Goal: Transaction & Acquisition: Purchase product/service

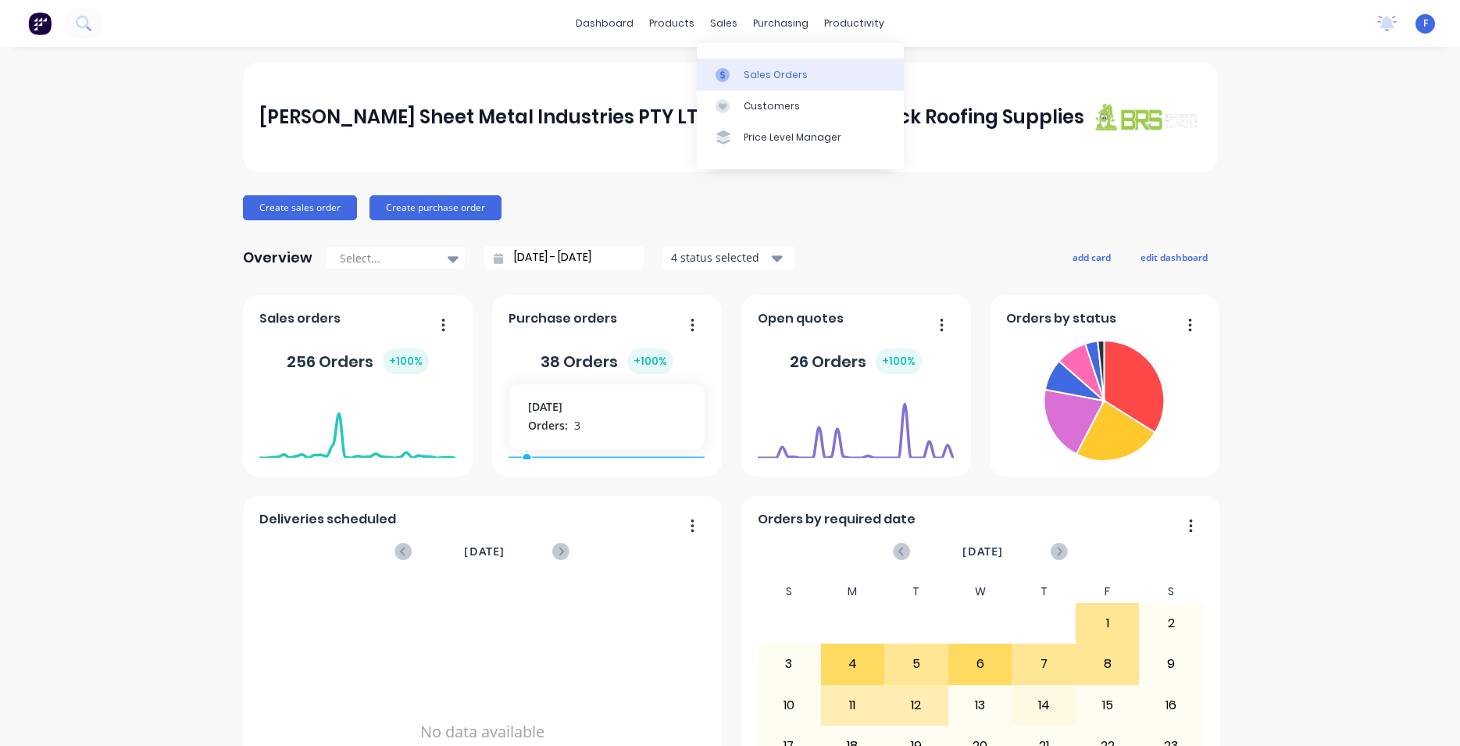
click at [815, 80] on link "Sales Orders" at bounding box center [800, 74] width 207 height 31
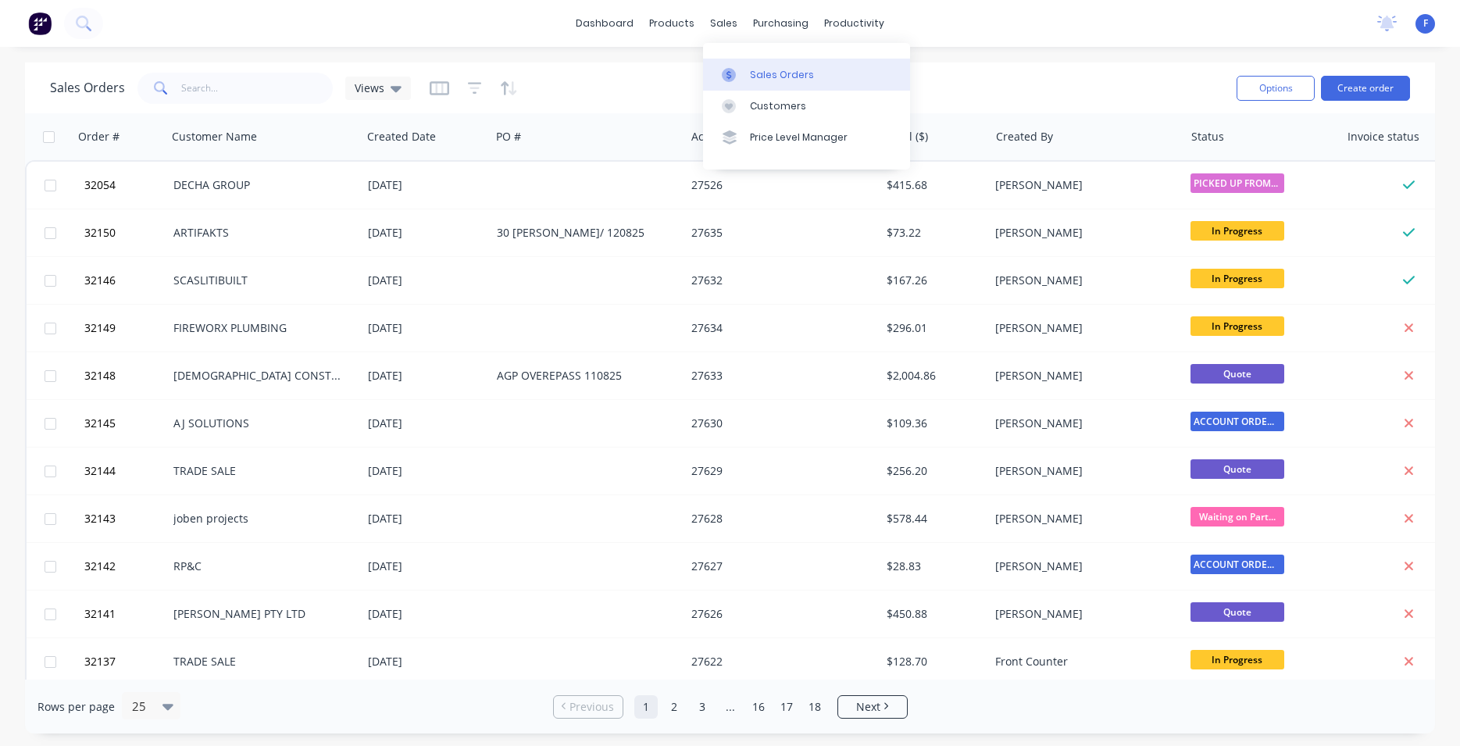
click at [754, 79] on div "Sales Orders" at bounding box center [782, 75] width 64 height 14
click at [1350, 86] on button "Create order" at bounding box center [1365, 88] width 89 height 25
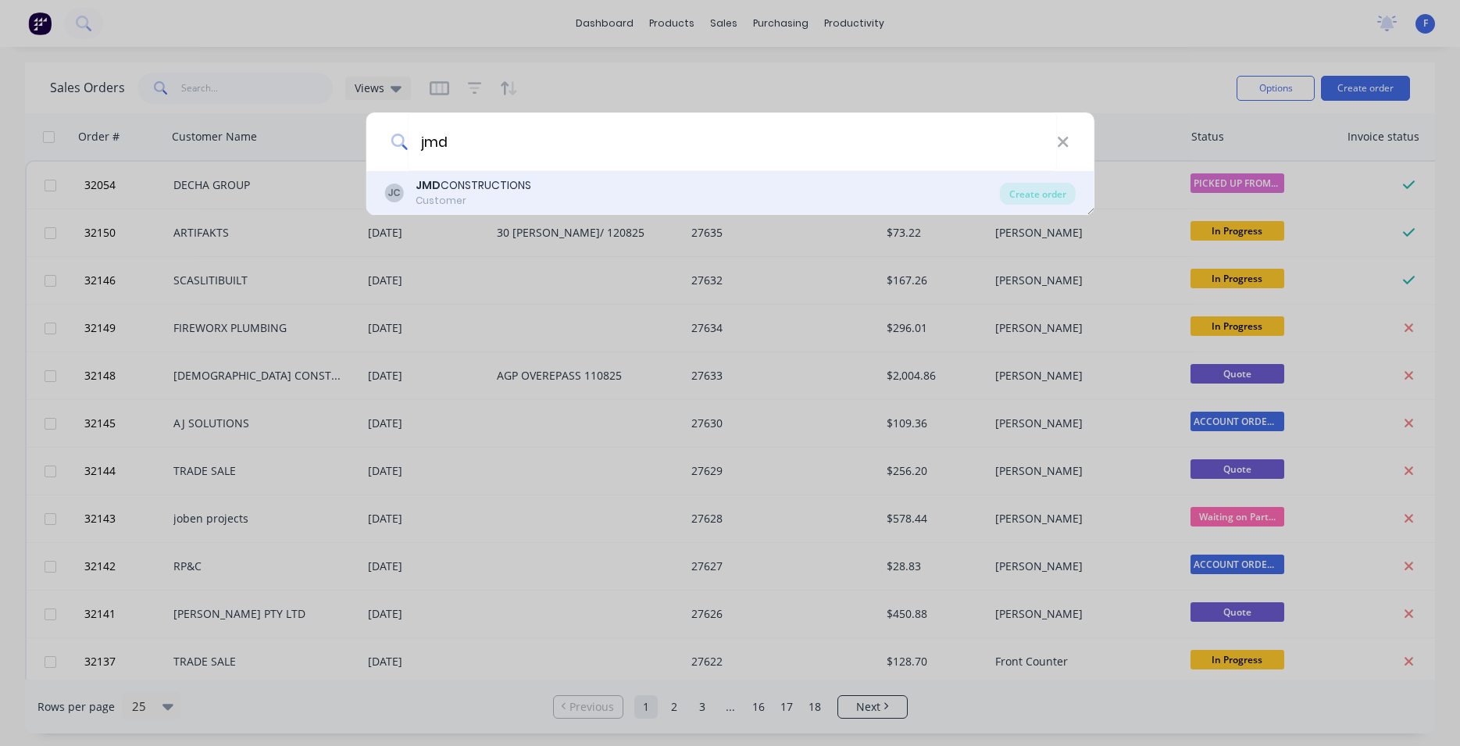
type input "jmd"
click at [511, 191] on div "JMD CONSTRUCTIONS" at bounding box center [473, 185] width 116 height 16
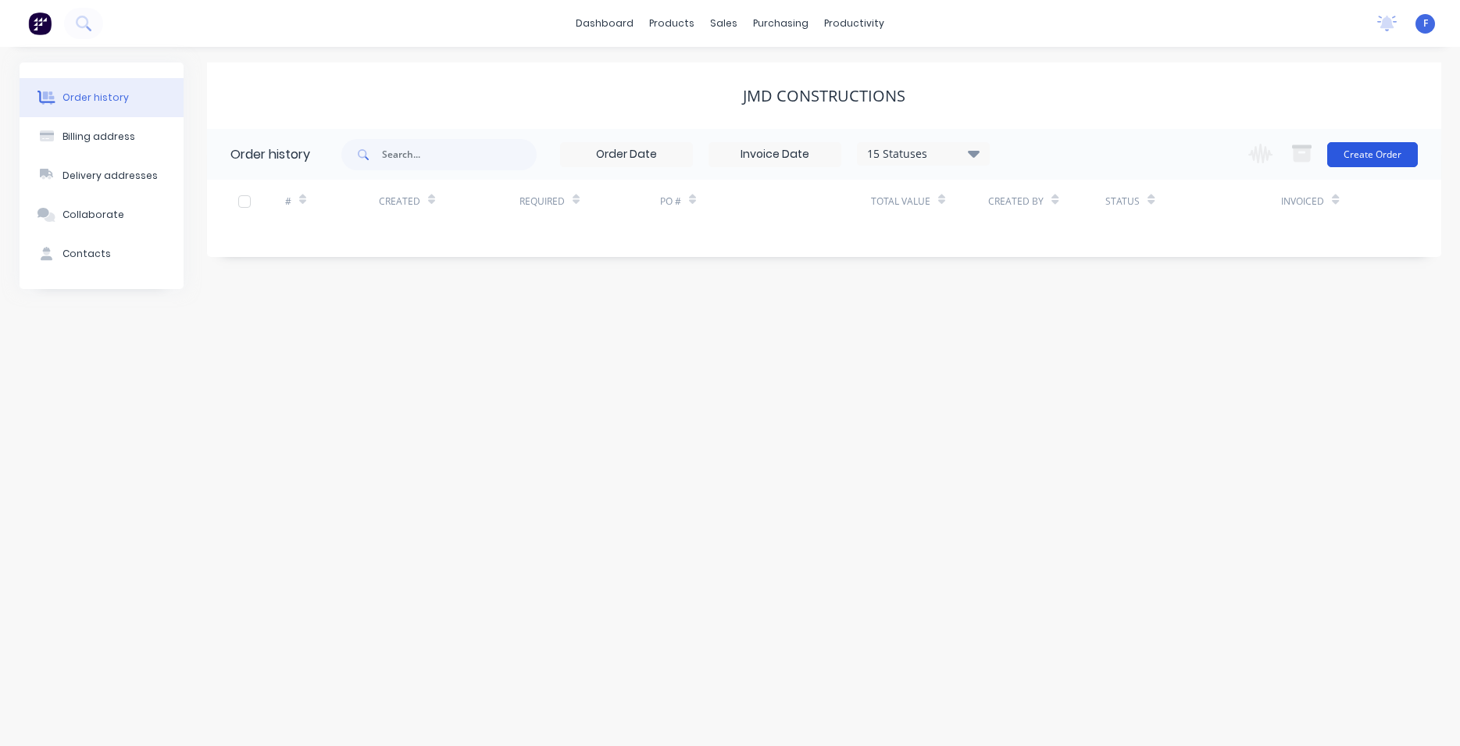
click at [1343, 156] on button "Create Order" at bounding box center [1372, 154] width 91 height 25
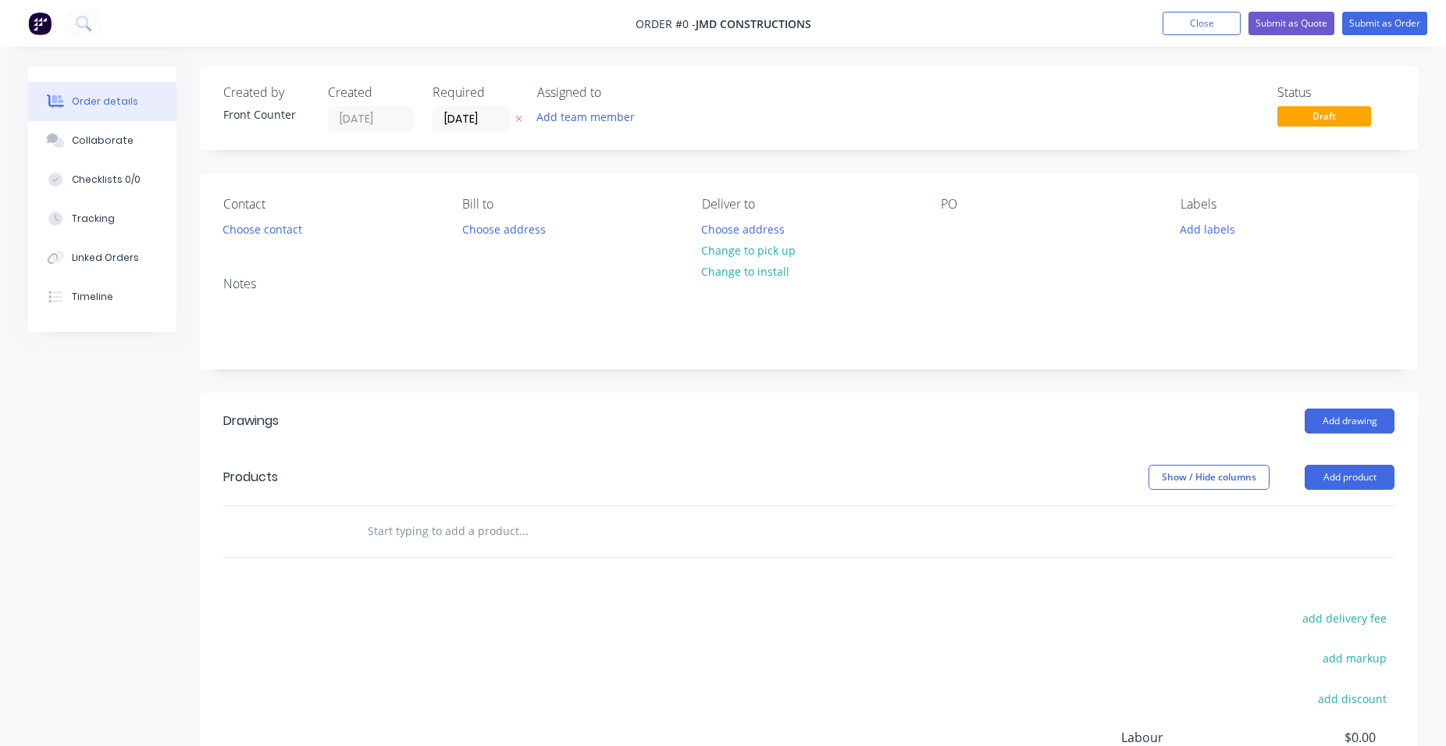
click at [405, 533] on input "text" at bounding box center [523, 530] width 312 height 31
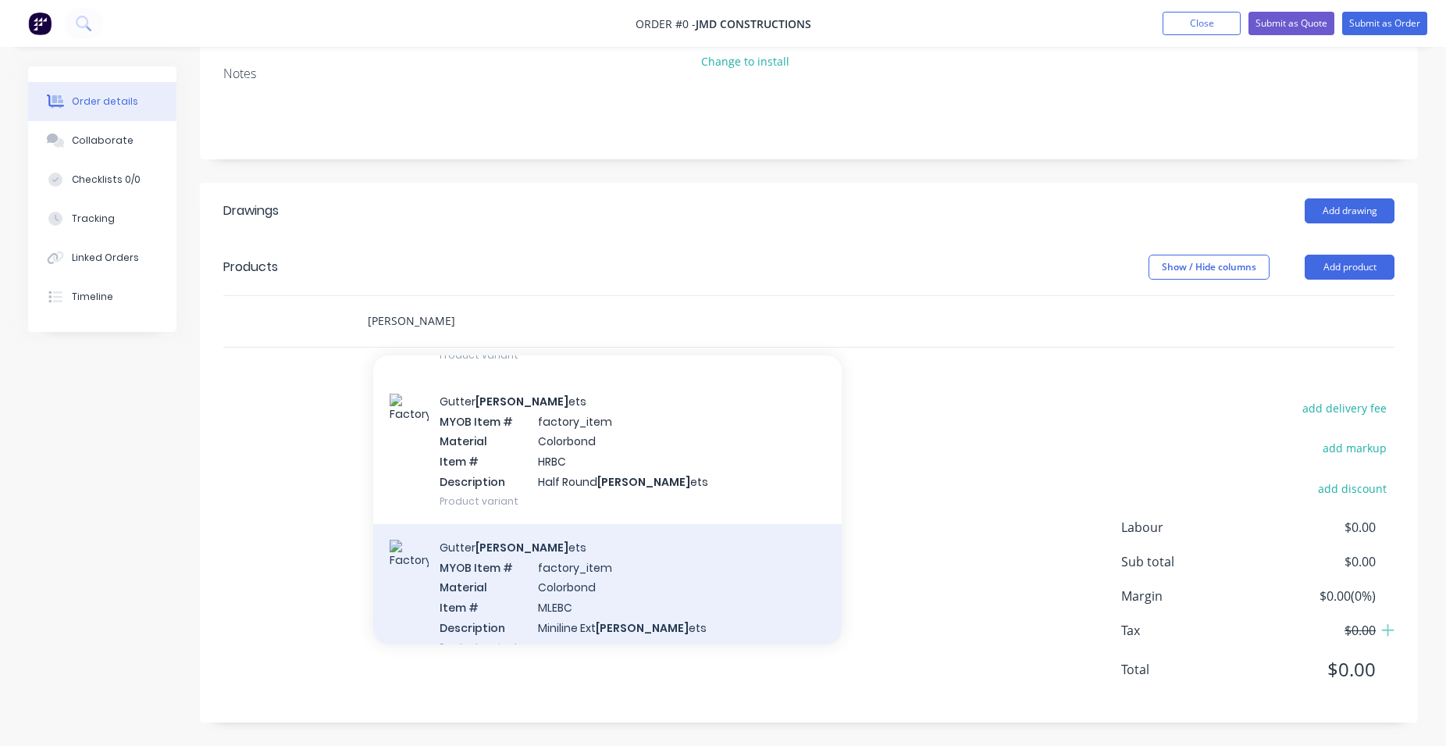
scroll to position [178, 0]
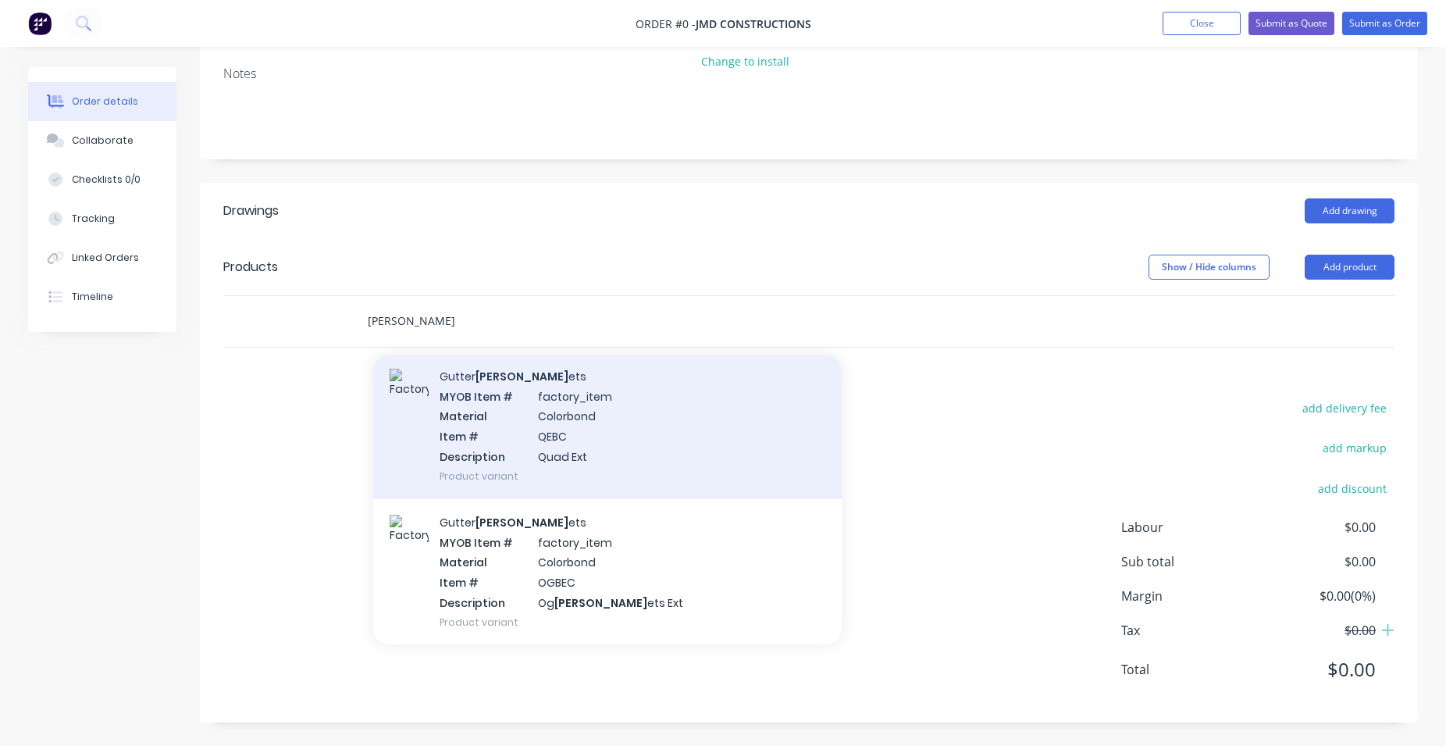
type input "[PERSON_NAME]"
click at [632, 451] on div "Gutter [PERSON_NAME] ets MYOB Item # factory_item Material Colorbond Item # QEB…" at bounding box center [607, 426] width 469 height 146
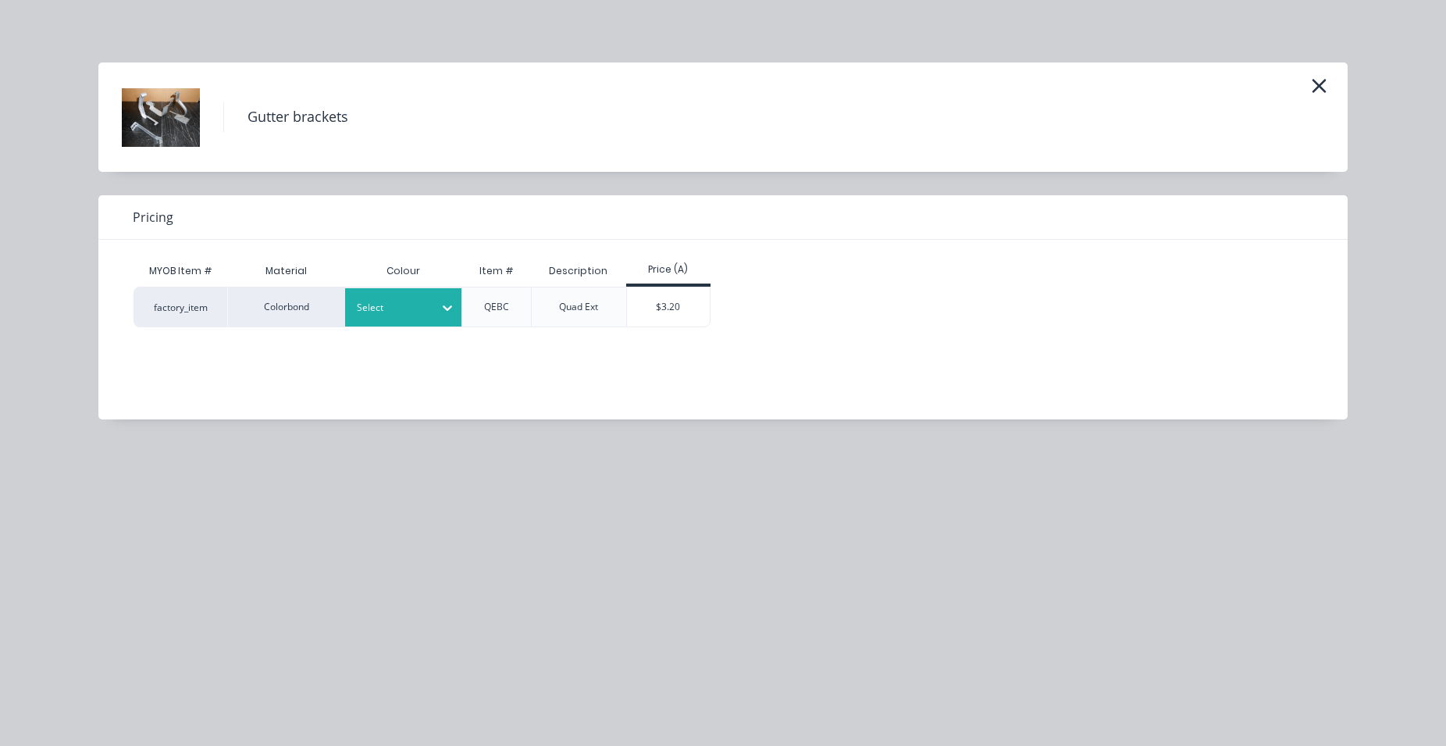
click at [447, 311] on icon at bounding box center [448, 308] width 16 height 16
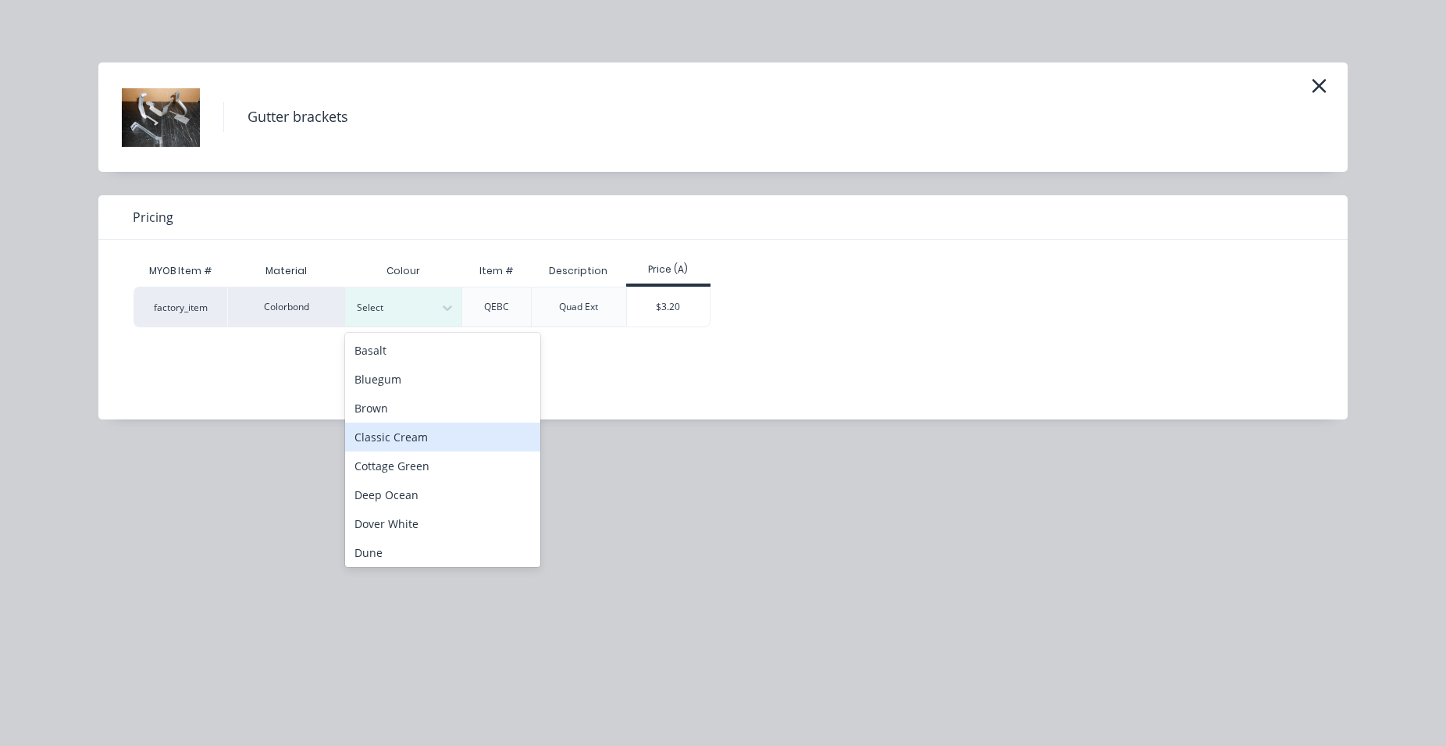
click at [414, 442] on div "Classic Cream" at bounding box center [442, 437] width 195 height 29
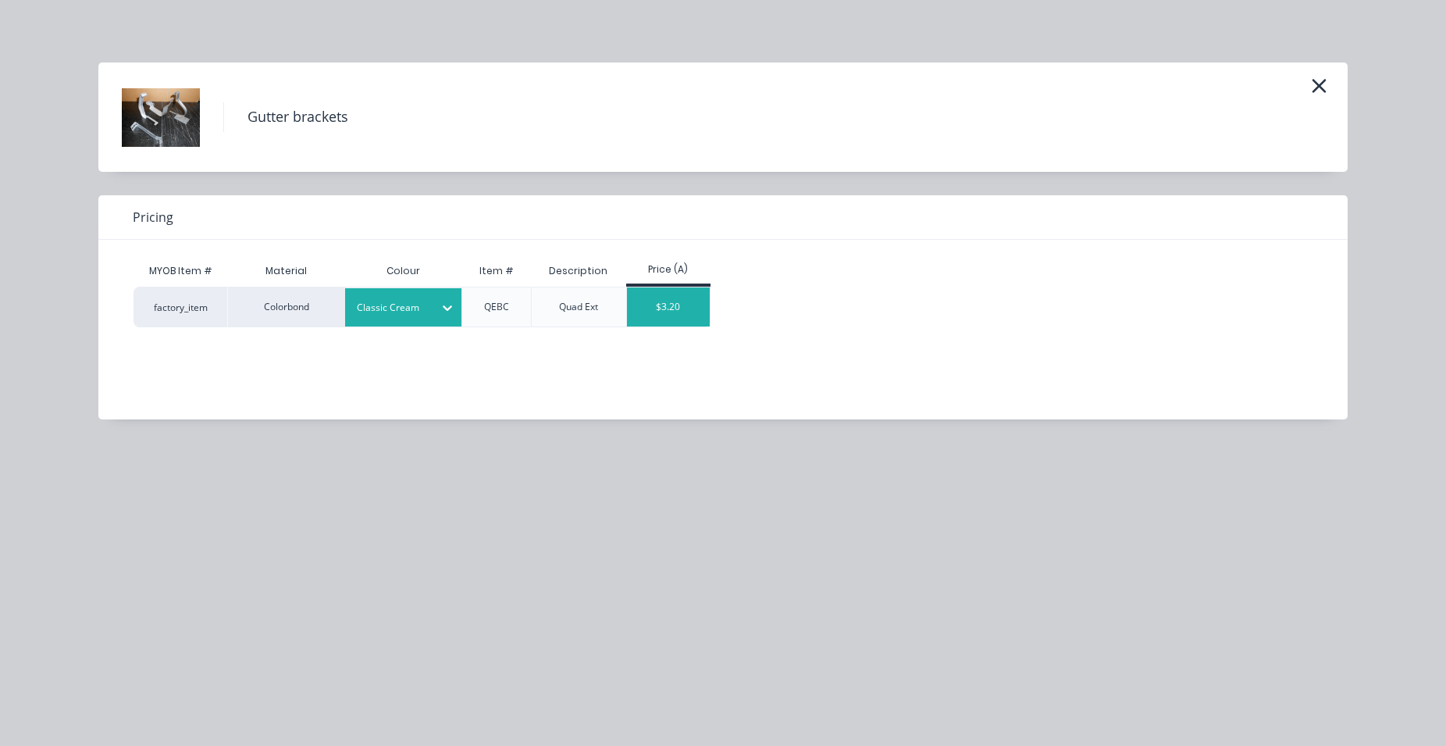
click at [683, 307] on div "$3.20" at bounding box center [669, 306] width 84 height 39
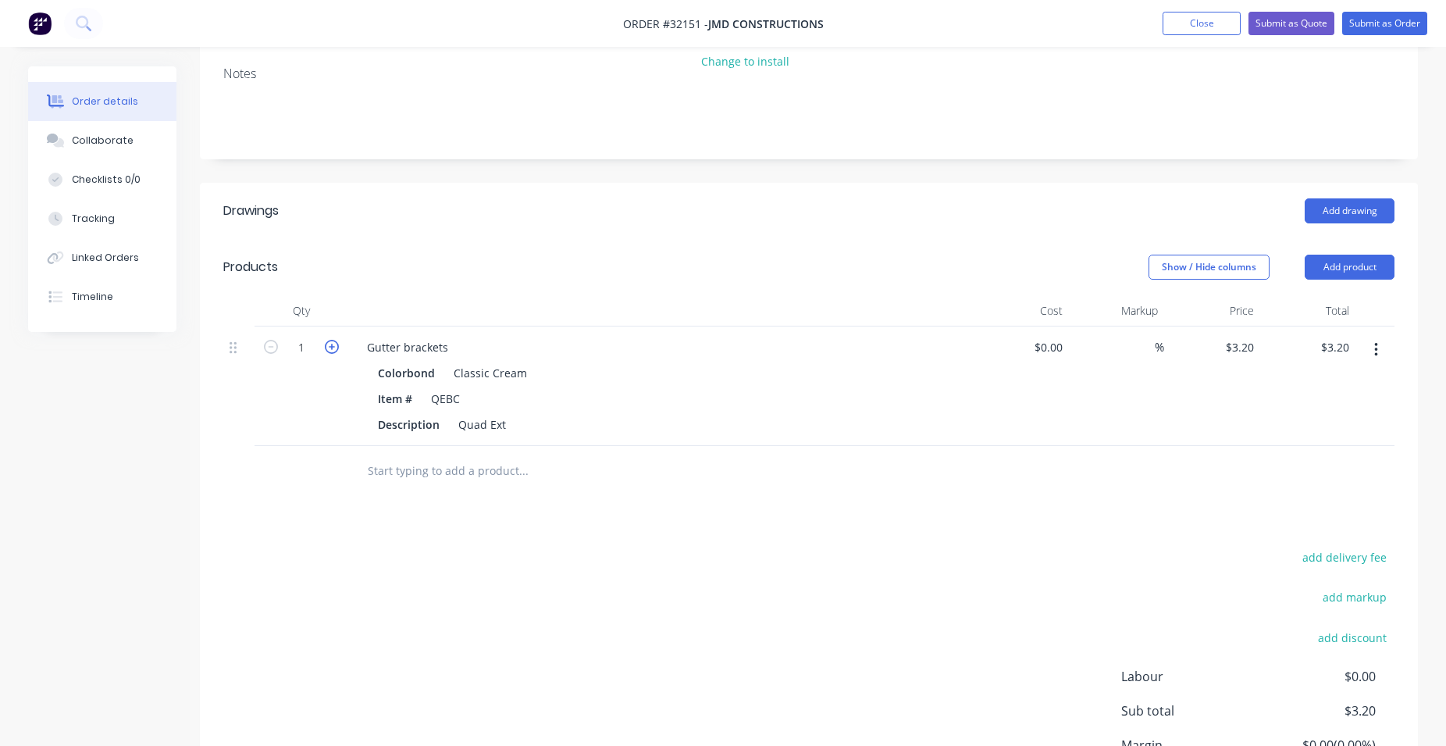
click at [333, 351] on icon "button" at bounding box center [332, 347] width 14 height 14
type input "2"
type input "$6.40"
click at [333, 351] on icon "button" at bounding box center [332, 347] width 14 height 14
type input "3"
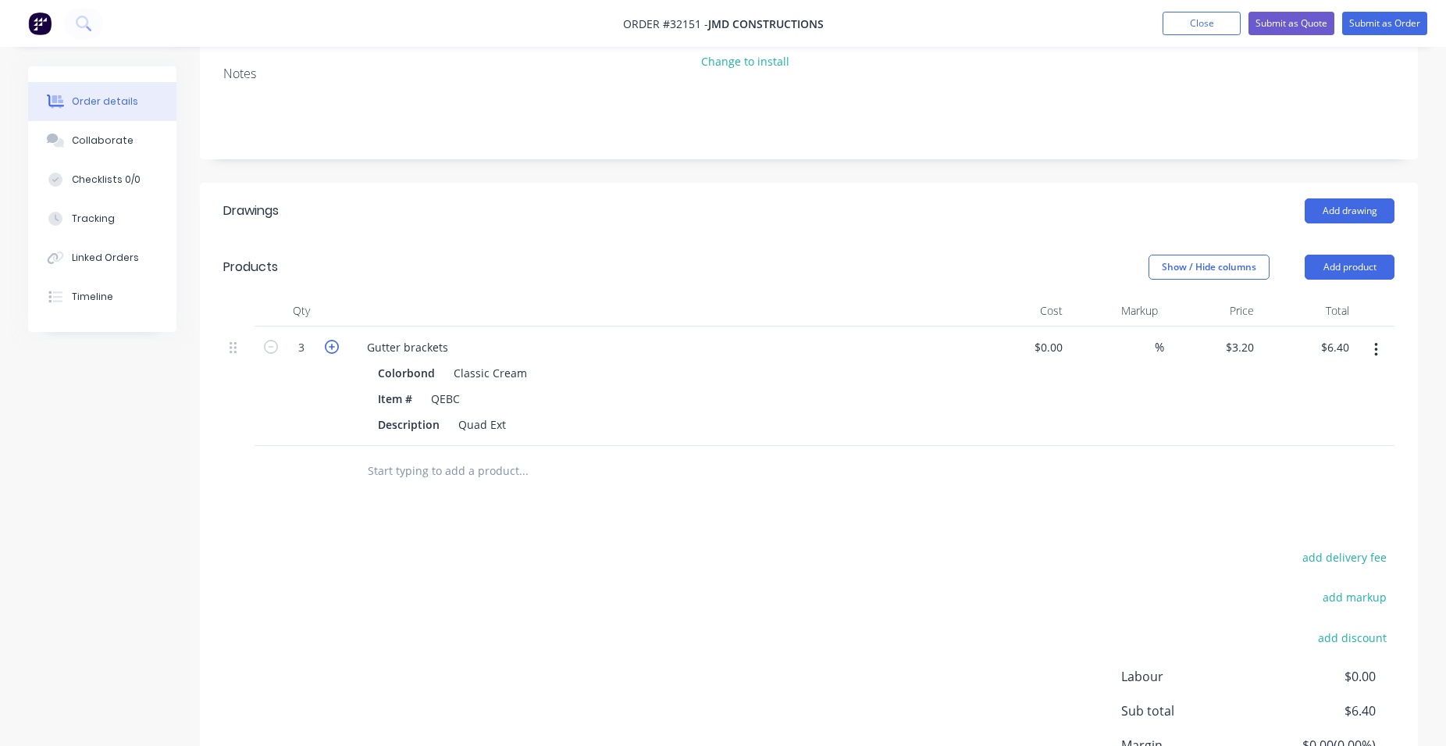
type input "$9.60"
click at [333, 351] on icon "button" at bounding box center [332, 347] width 14 height 14
type input "4"
type input "$12.80"
click at [333, 351] on icon "button" at bounding box center [332, 347] width 14 height 14
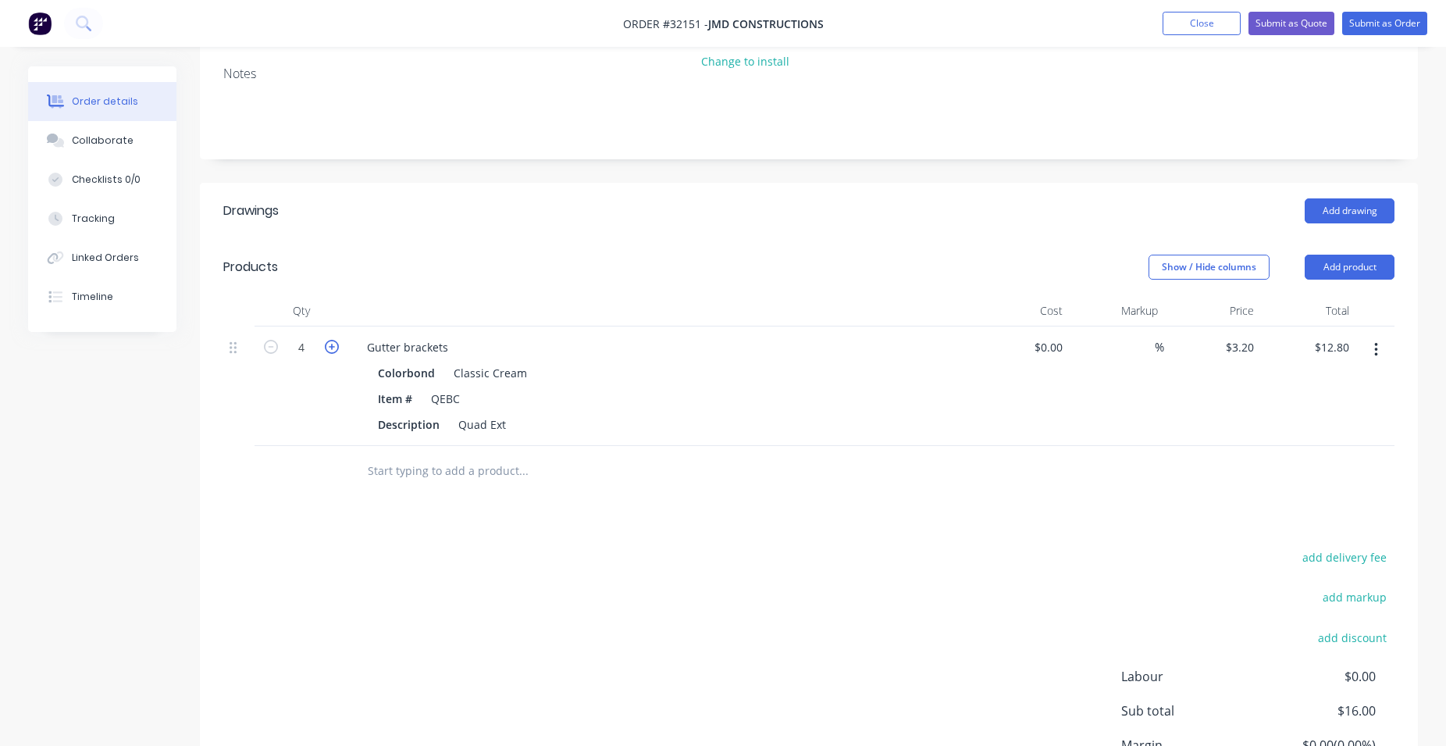
type input "5"
type input "$16.00"
click at [333, 351] on icon "button" at bounding box center [332, 347] width 14 height 14
type input "6"
type input "$19.20"
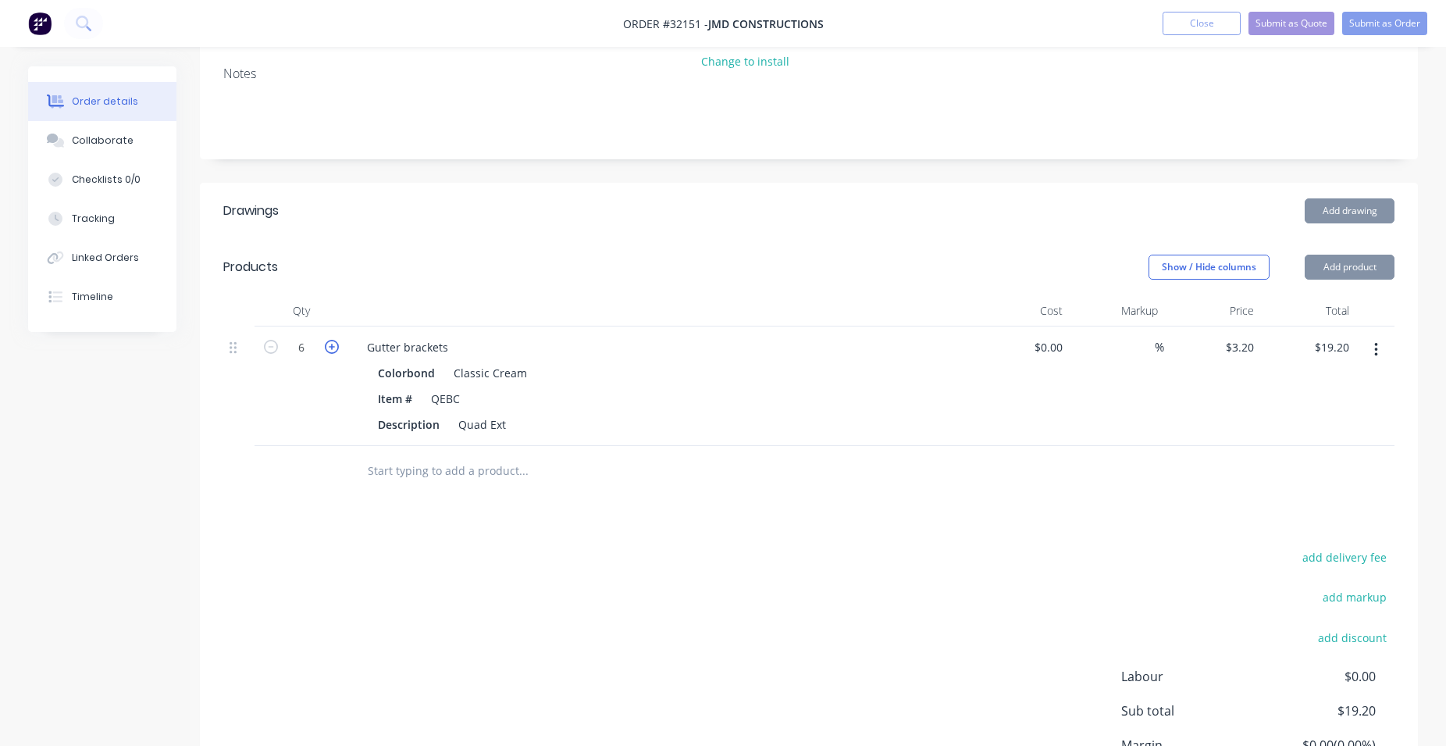
click at [333, 351] on icon "button" at bounding box center [332, 347] width 14 height 14
type input "7"
type input "$22.40"
click at [333, 351] on icon "button" at bounding box center [332, 347] width 14 height 14
type input "8"
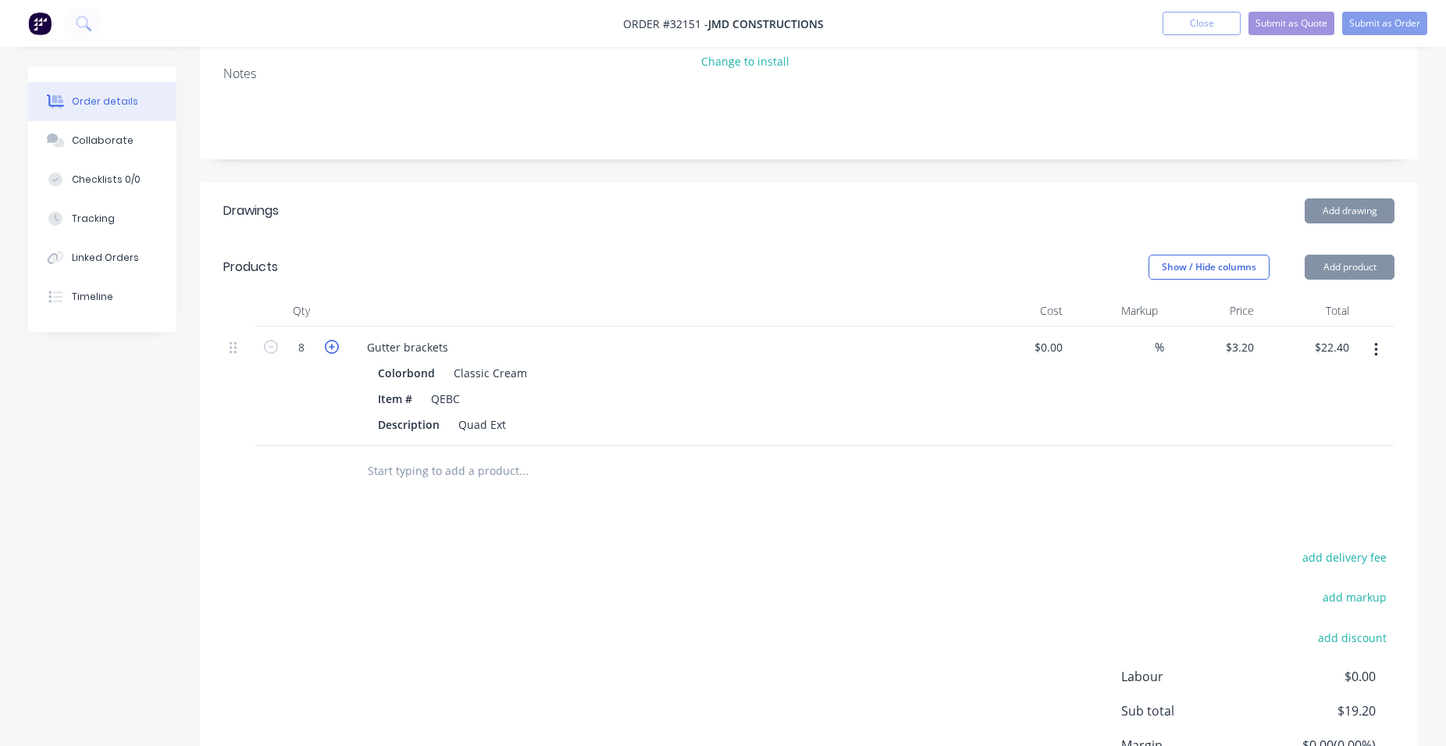
type input "$25.60"
click at [268, 347] on icon "button" at bounding box center [271, 347] width 14 height 14
type input "7"
type input "$22.40"
click at [463, 471] on input "text" at bounding box center [523, 470] width 312 height 31
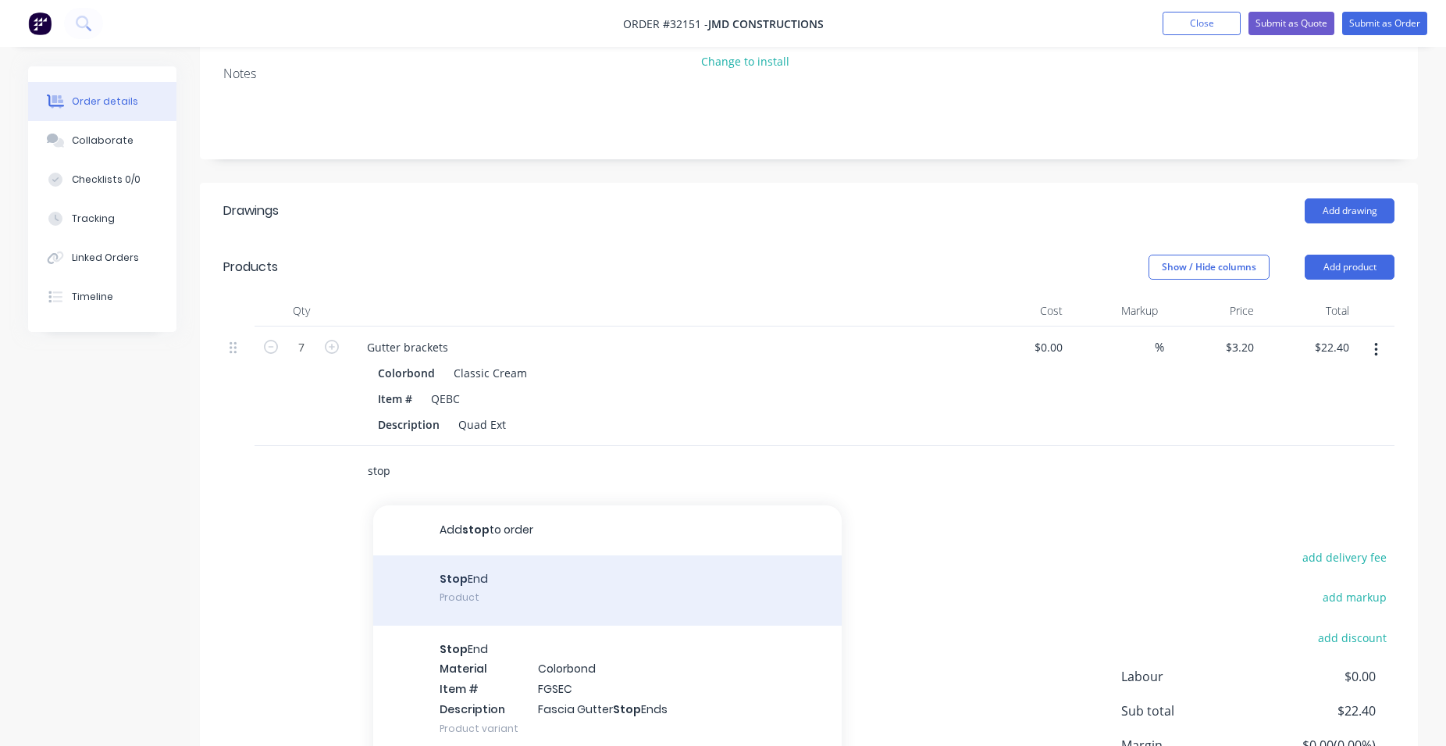
type input "stop"
click at [504, 595] on div "Stop End Product" at bounding box center [607, 590] width 469 height 70
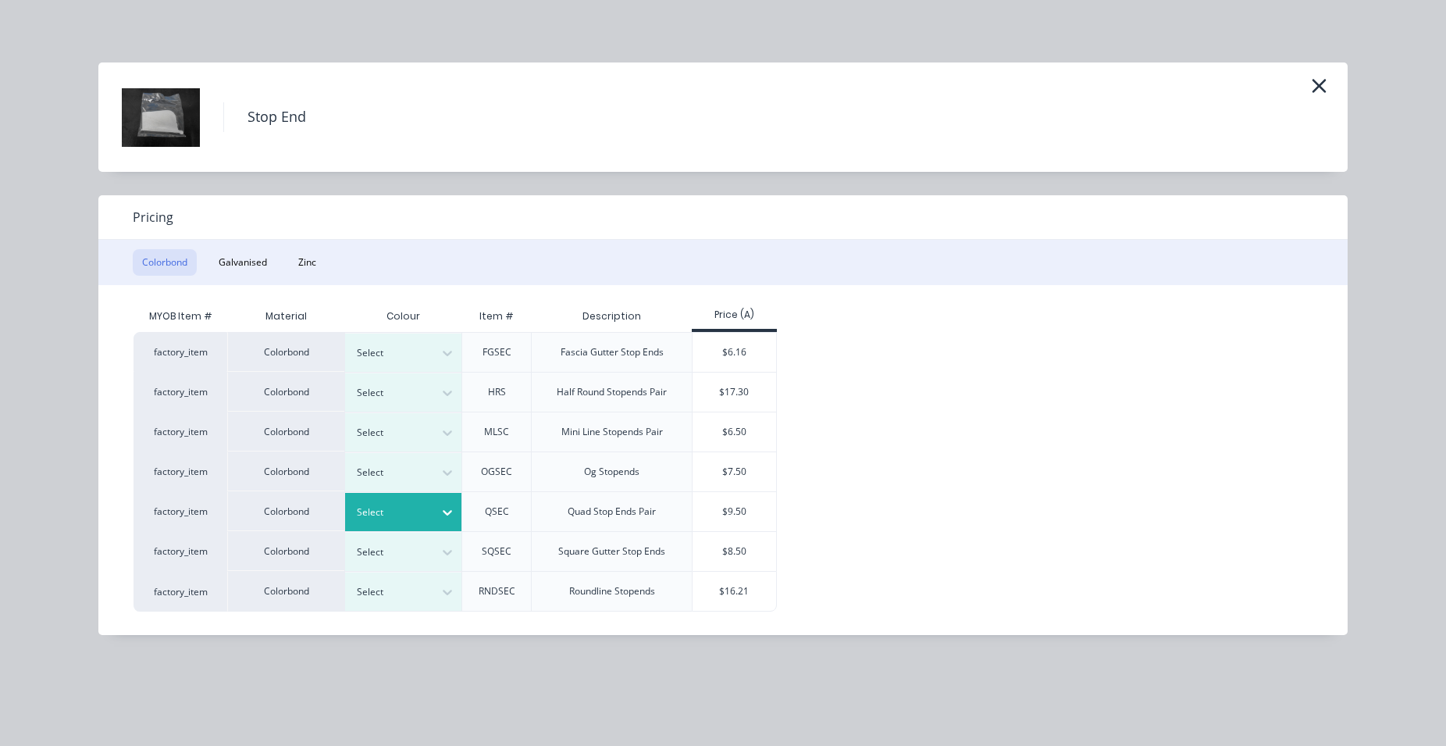
click at [451, 515] on icon at bounding box center [448, 513] width 16 height 16
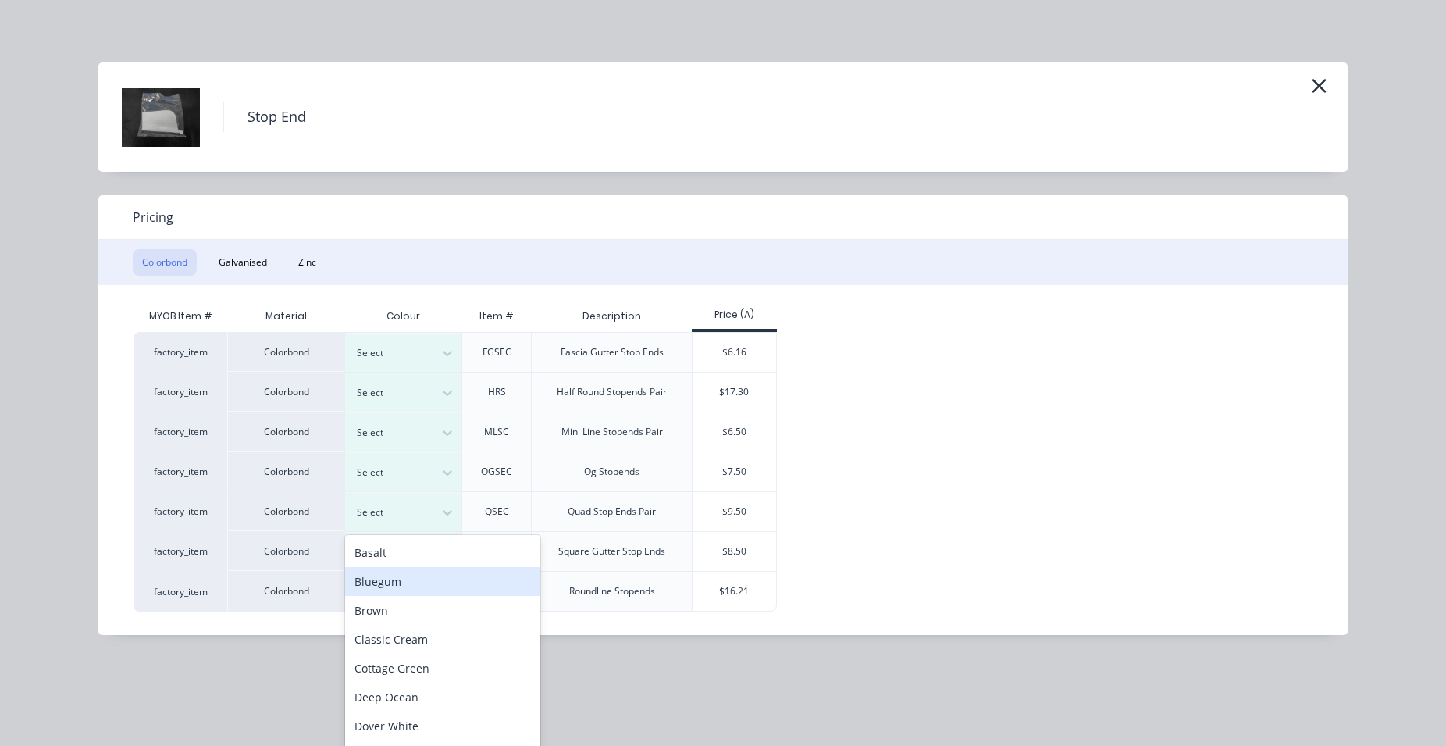
scroll to position [242, 0]
click at [430, 647] on div "Classic Cream" at bounding box center [442, 641] width 195 height 29
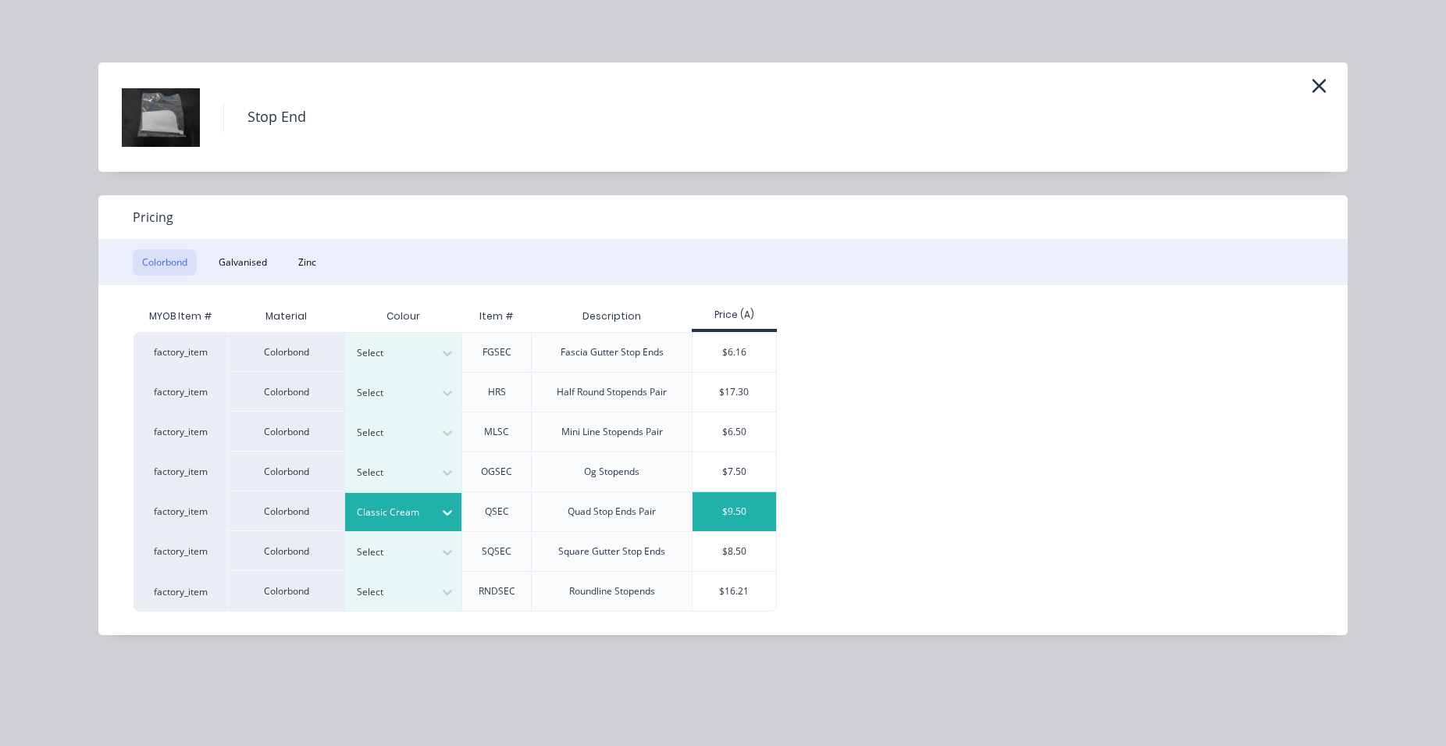
click at [751, 515] on div "$9.50" at bounding box center [735, 511] width 84 height 39
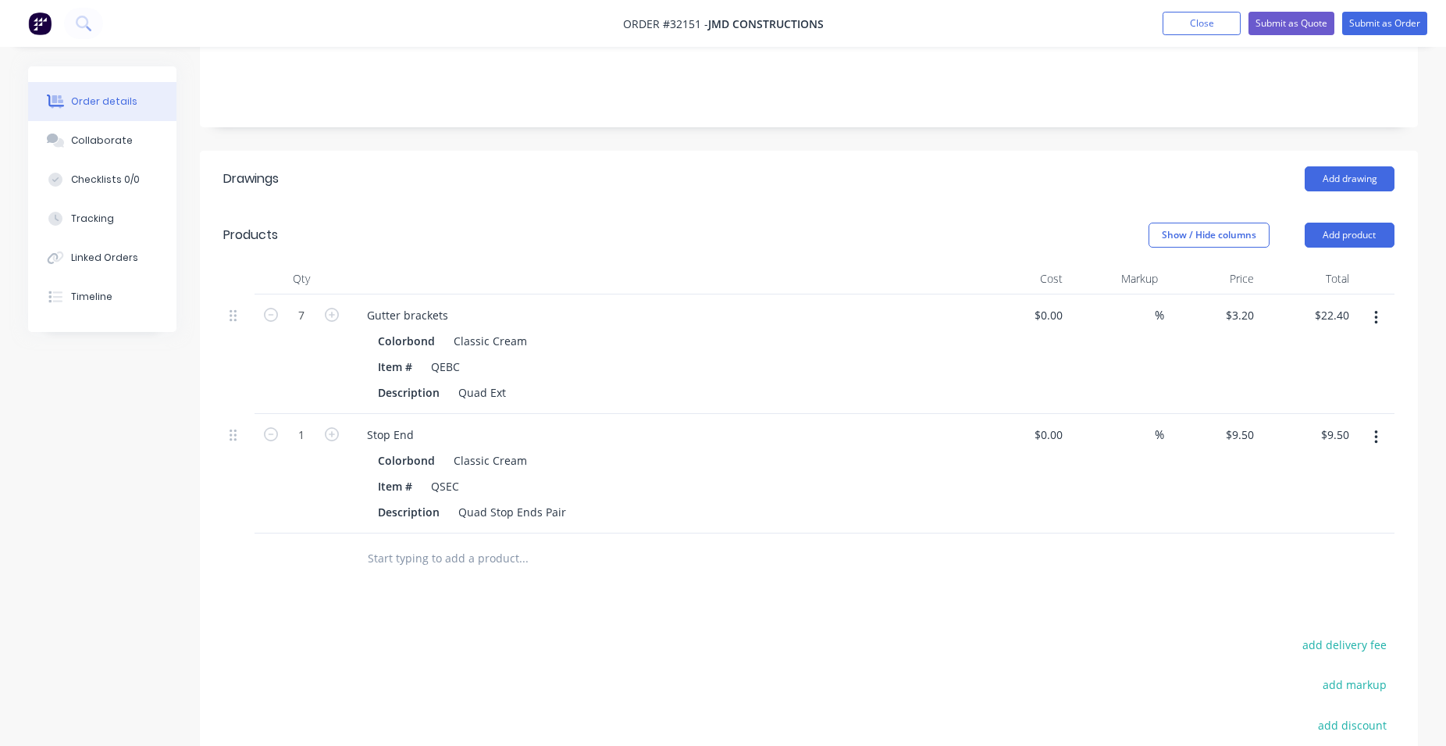
click at [330, 437] on icon "button" at bounding box center [332, 434] width 14 height 14
type input "2"
type input "$19.00"
click at [493, 563] on input "text" at bounding box center [523, 558] width 312 height 31
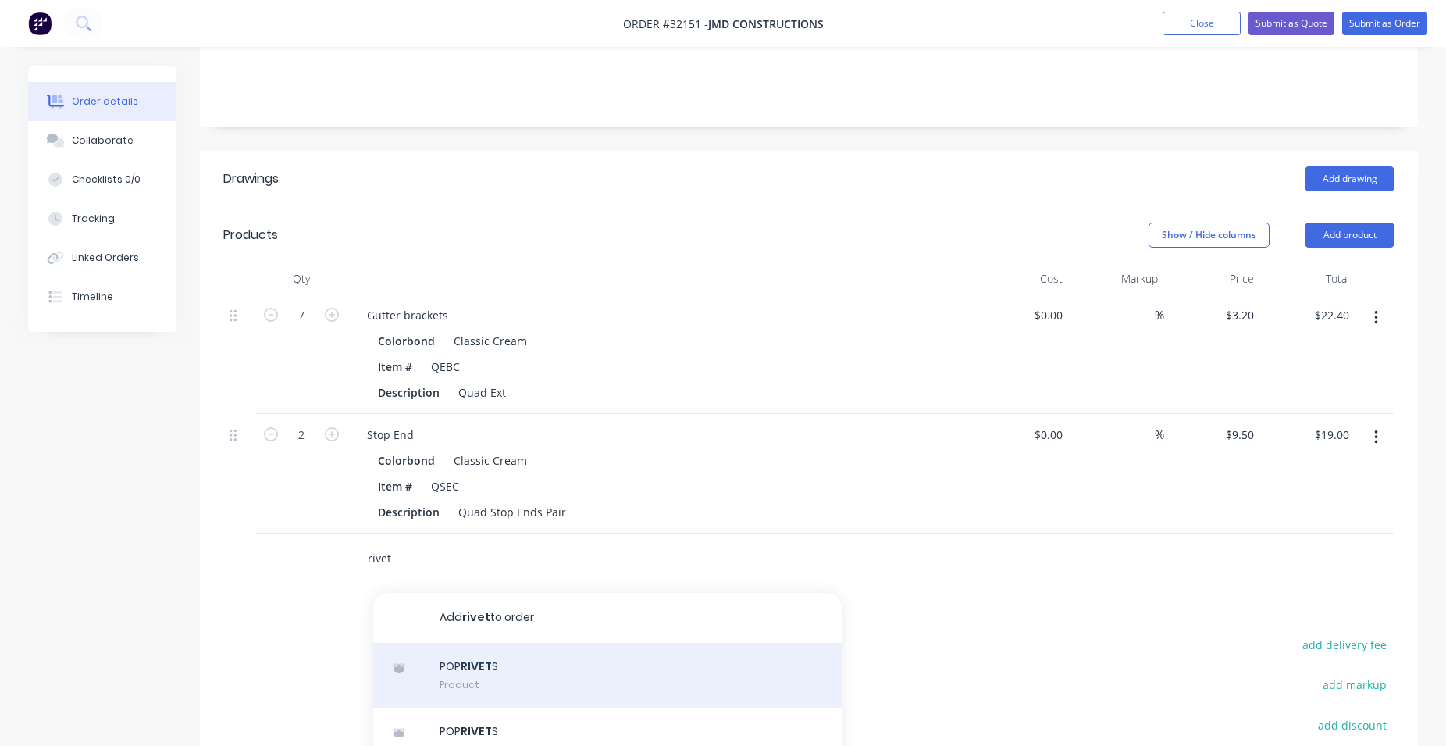
type input "rivet"
click at [581, 654] on div "POP RIVET S Product" at bounding box center [607, 676] width 469 height 66
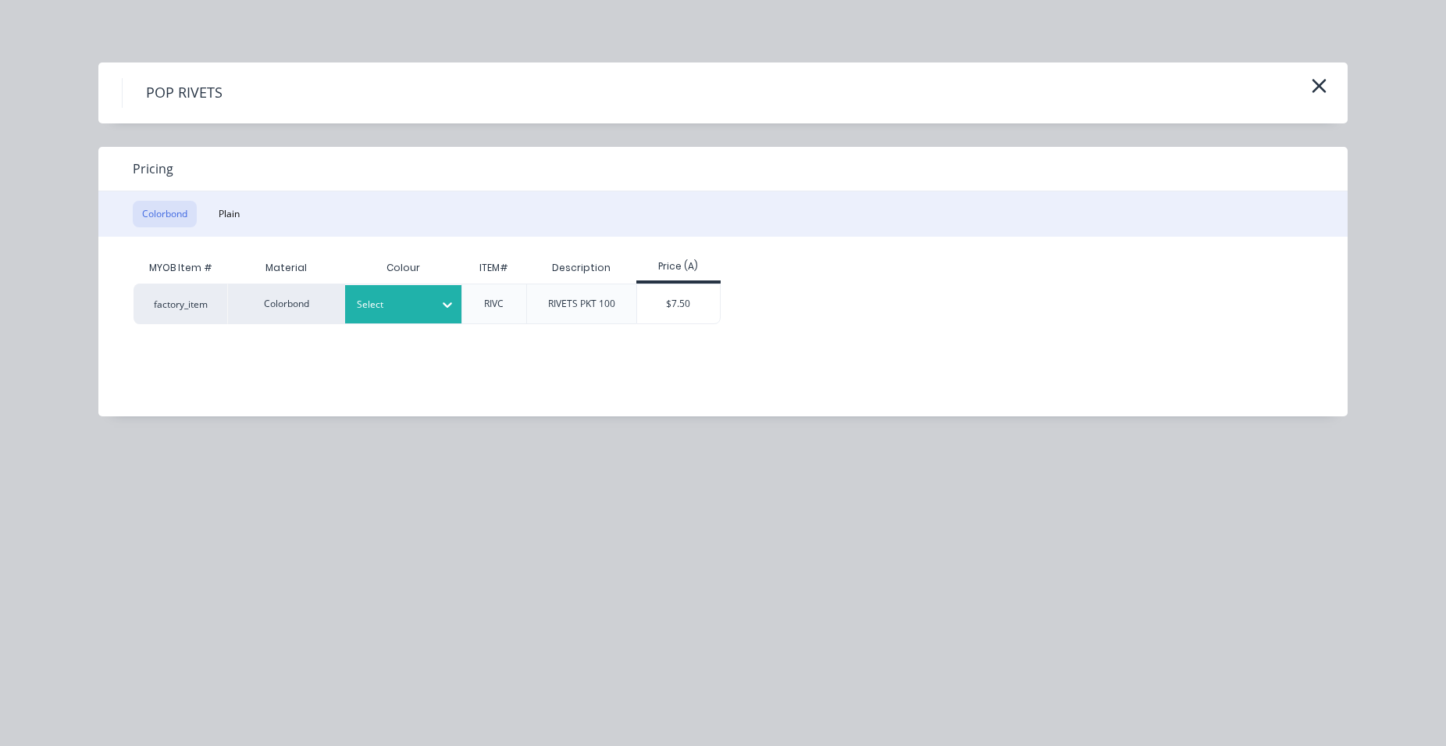
click at [448, 307] on icon at bounding box center [447, 304] width 9 height 5
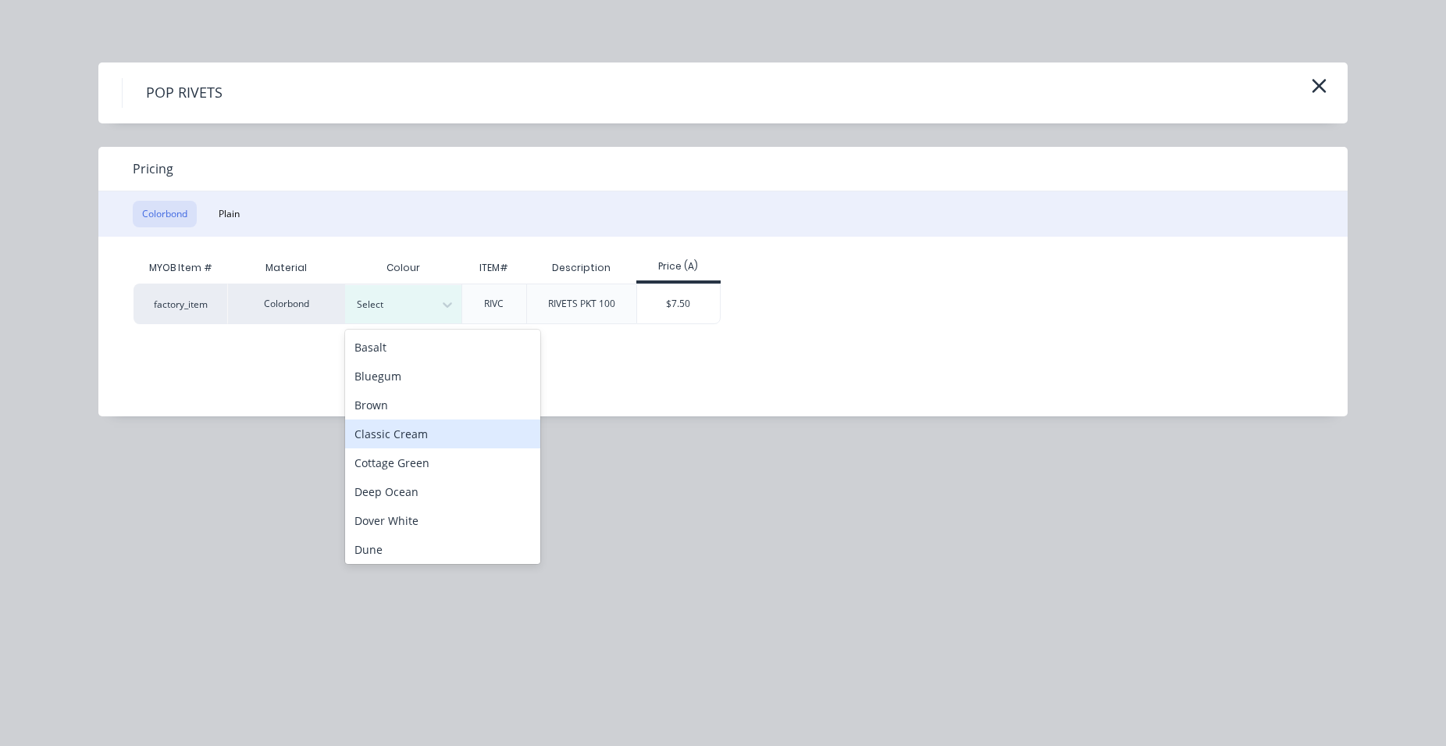
click at [430, 435] on div "Classic Cream" at bounding box center [442, 433] width 195 height 29
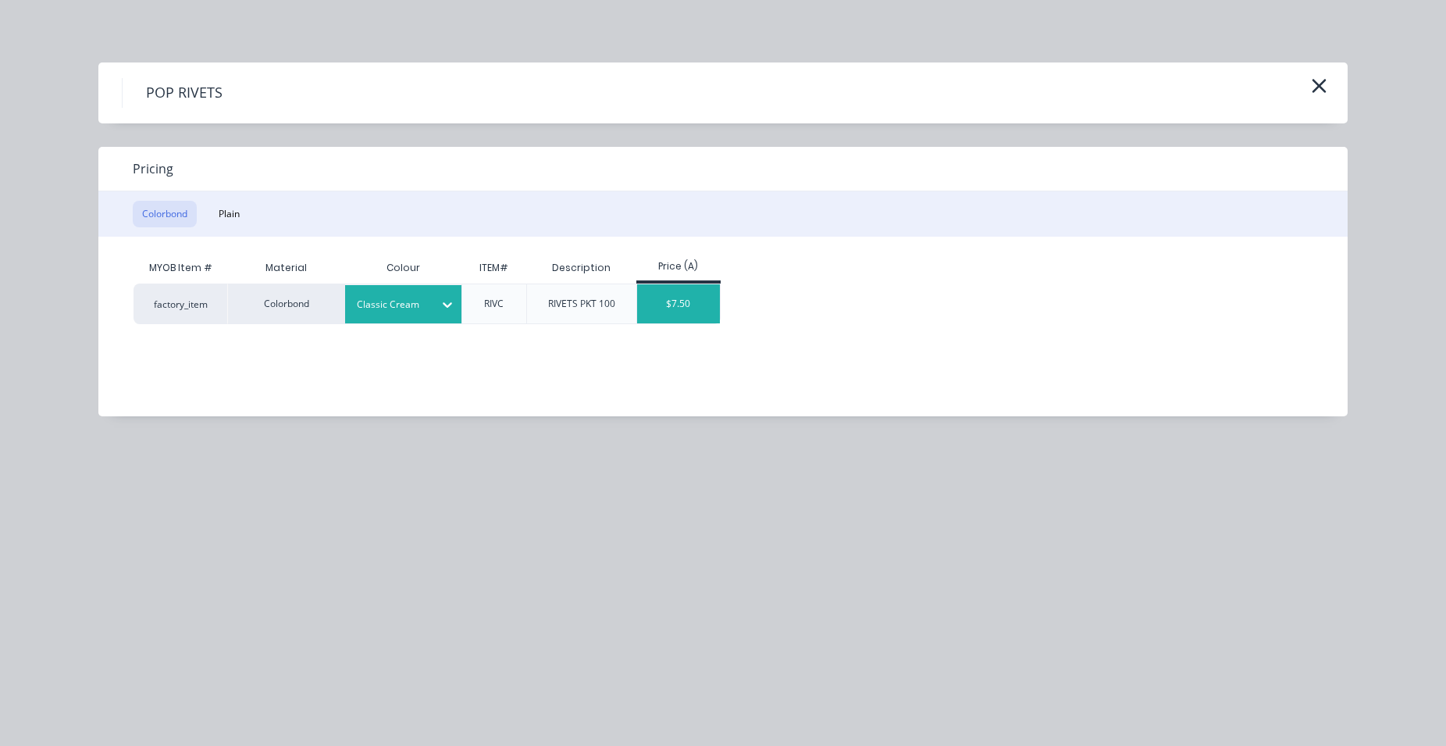
click at [693, 302] on div "$7.50" at bounding box center [679, 303] width 84 height 39
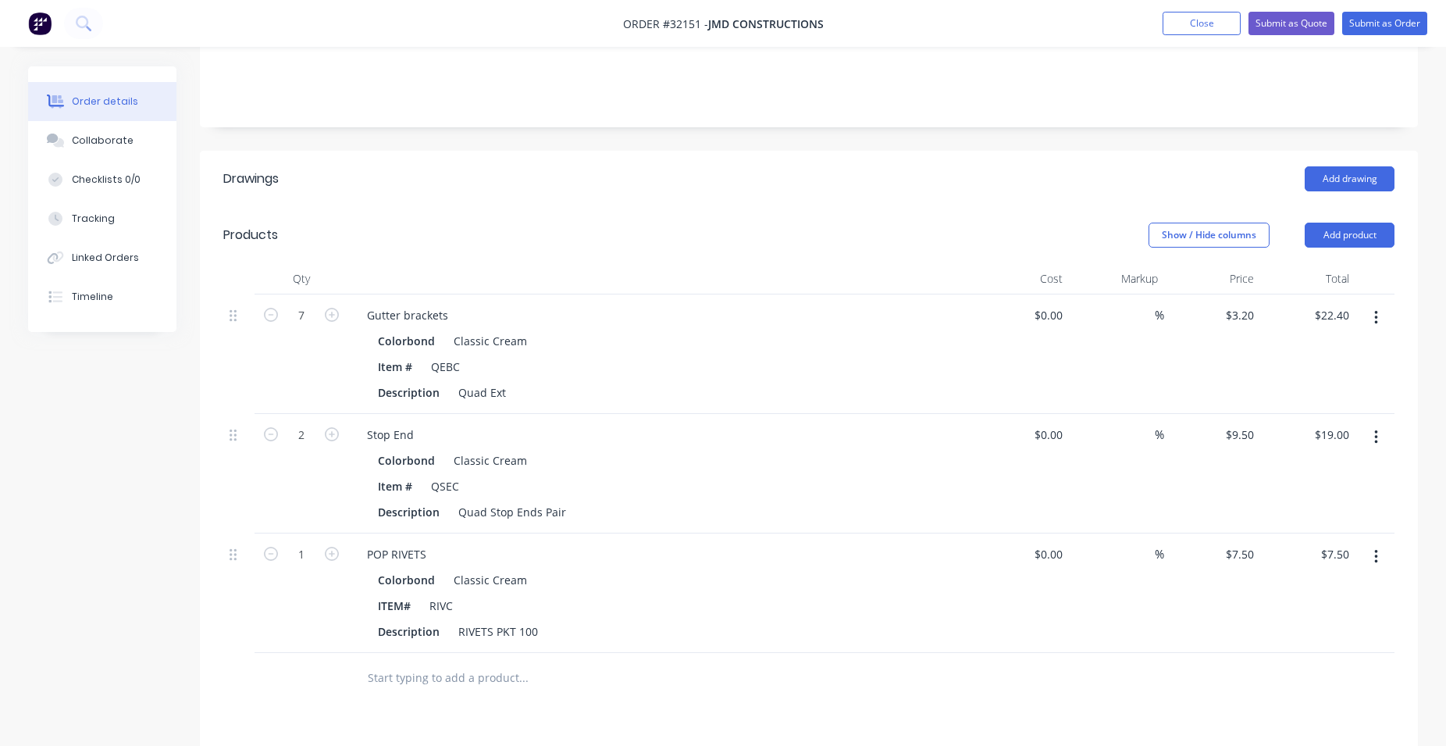
click at [464, 680] on input "text" at bounding box center [523, 677] width 312 height 31
click at [1359, 230] on button "Add product" at bounding box center [1350, 235] width 90 height 25
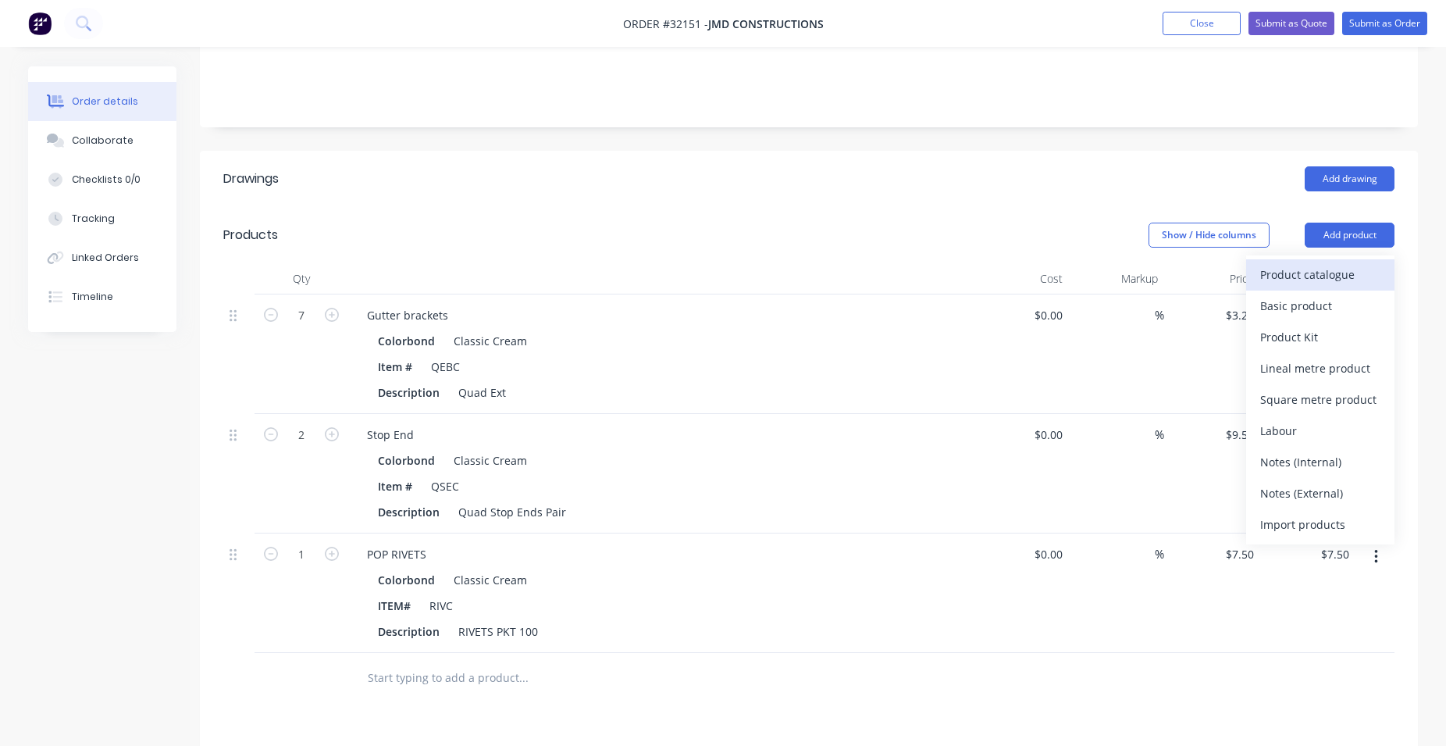
click at [1318, 279] on div "Product catalogue" at bounding box center [1321, 274] width 120 height 23
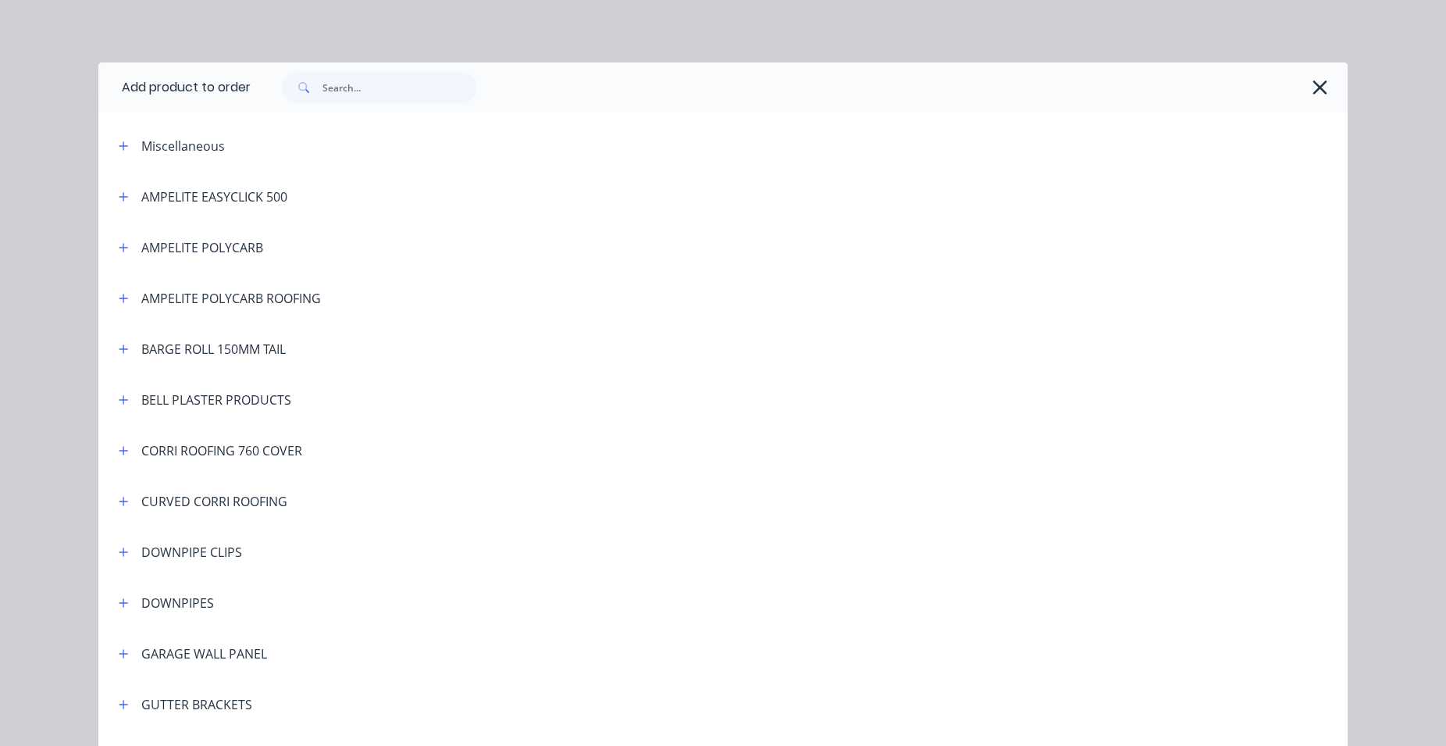
scroll to position [356, 0]
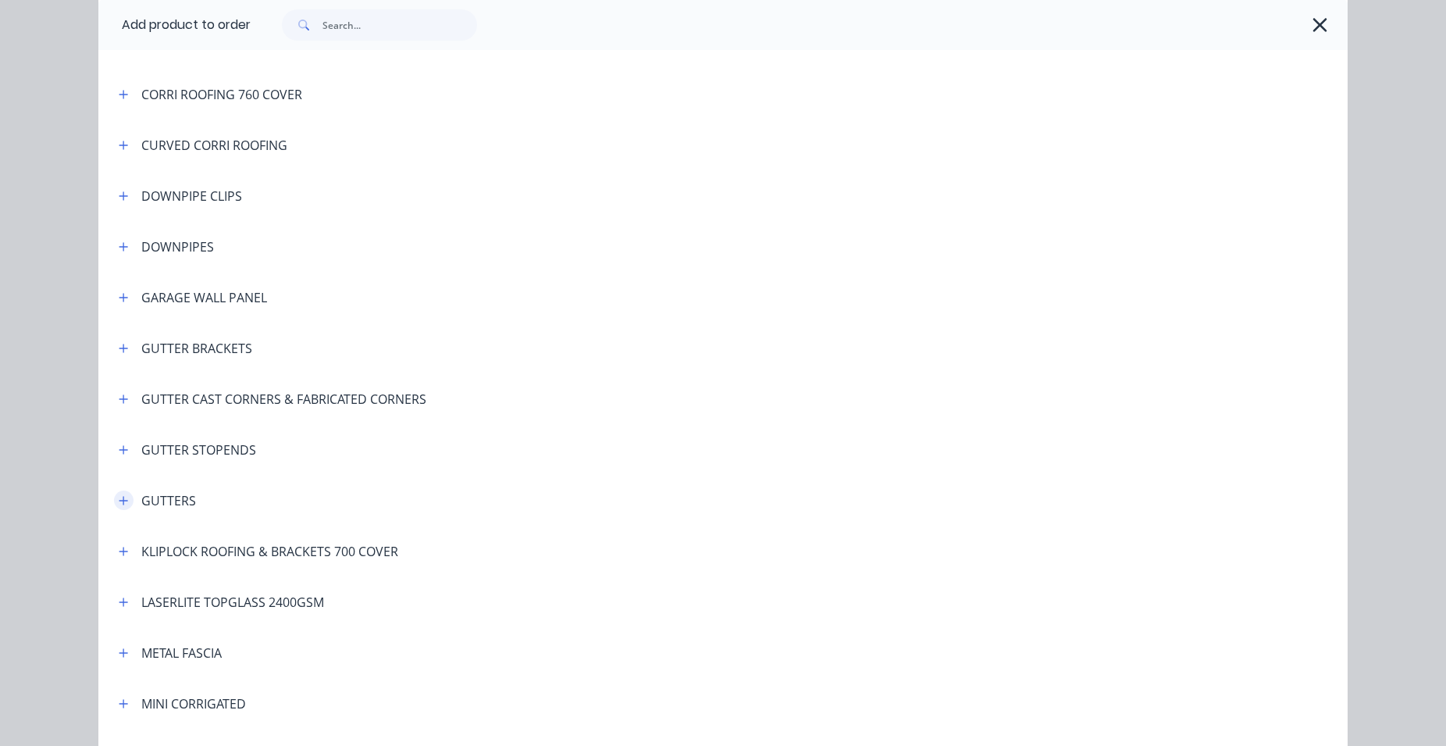
click at [119, 495] on icon "button" at bounding box center [123, 500] width 9 height 11
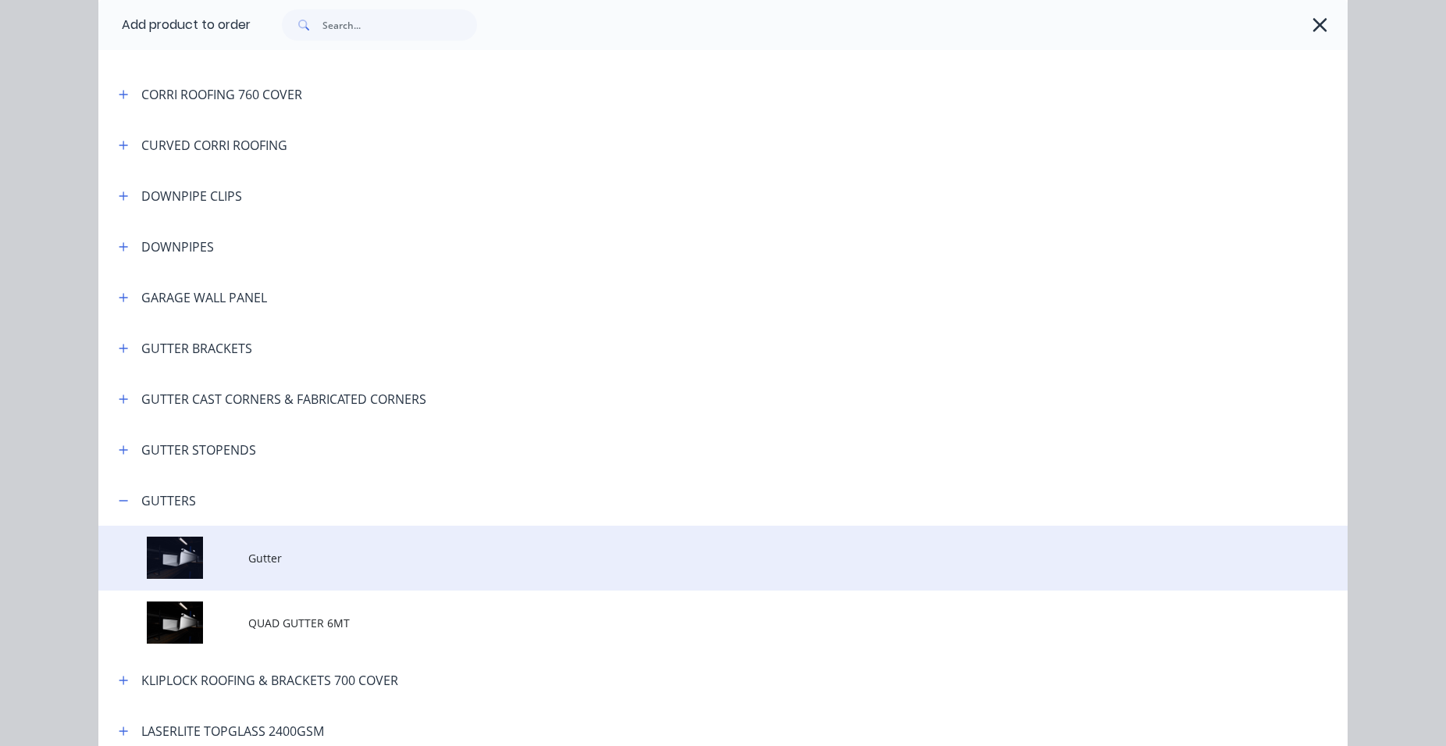
click at [348, 559] on span "Gutter" at bounding box center [687, 558] width 879 height 16
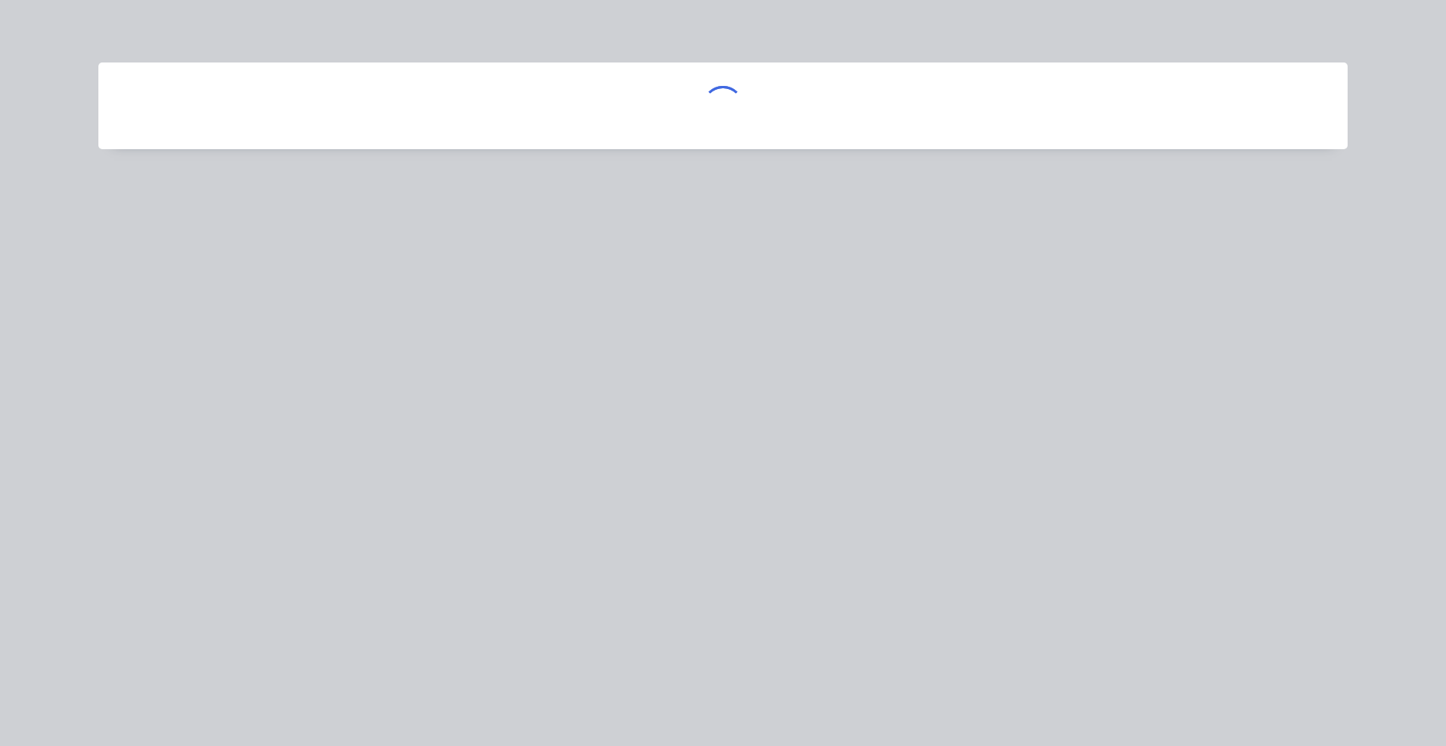
scroll to position [0, 0]
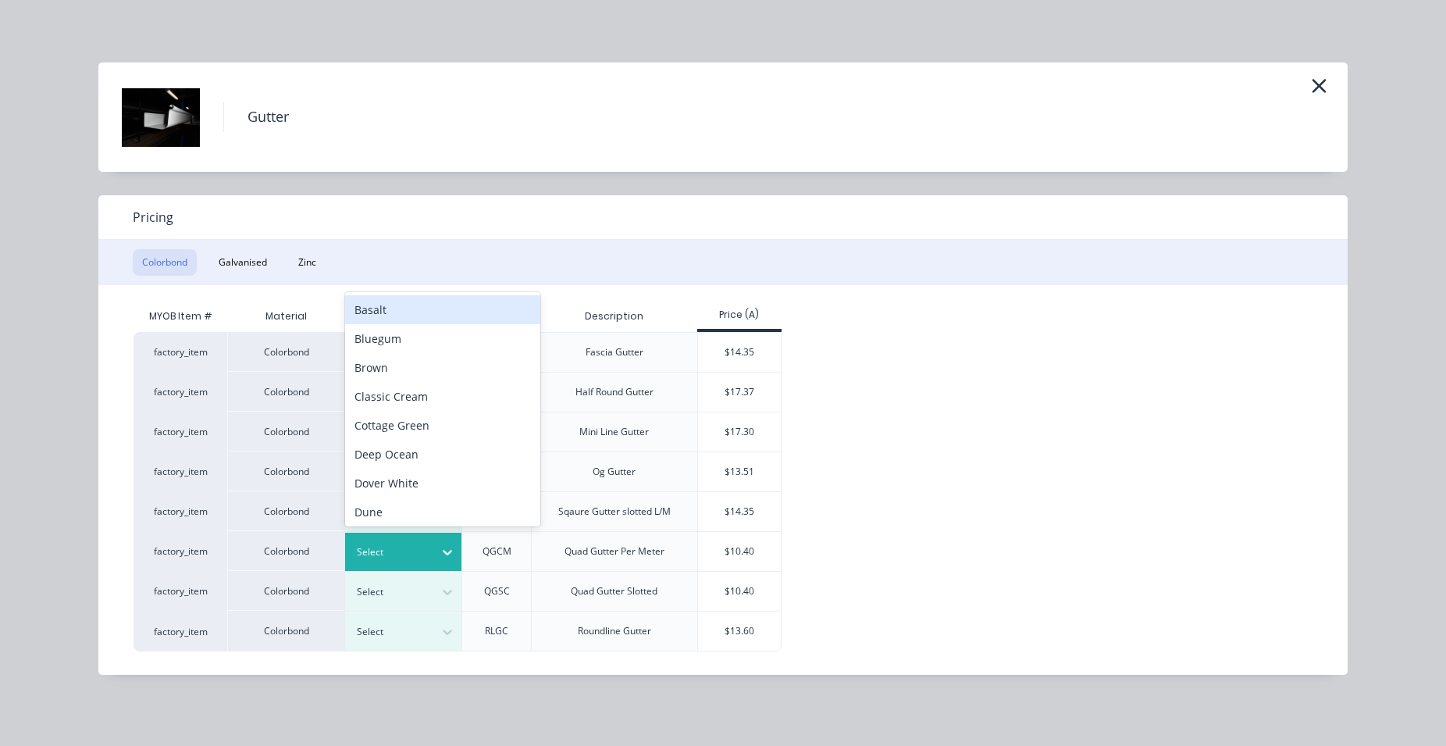
click at [452, 558] on icon at bounding box center [448, 552] width 16 height 16
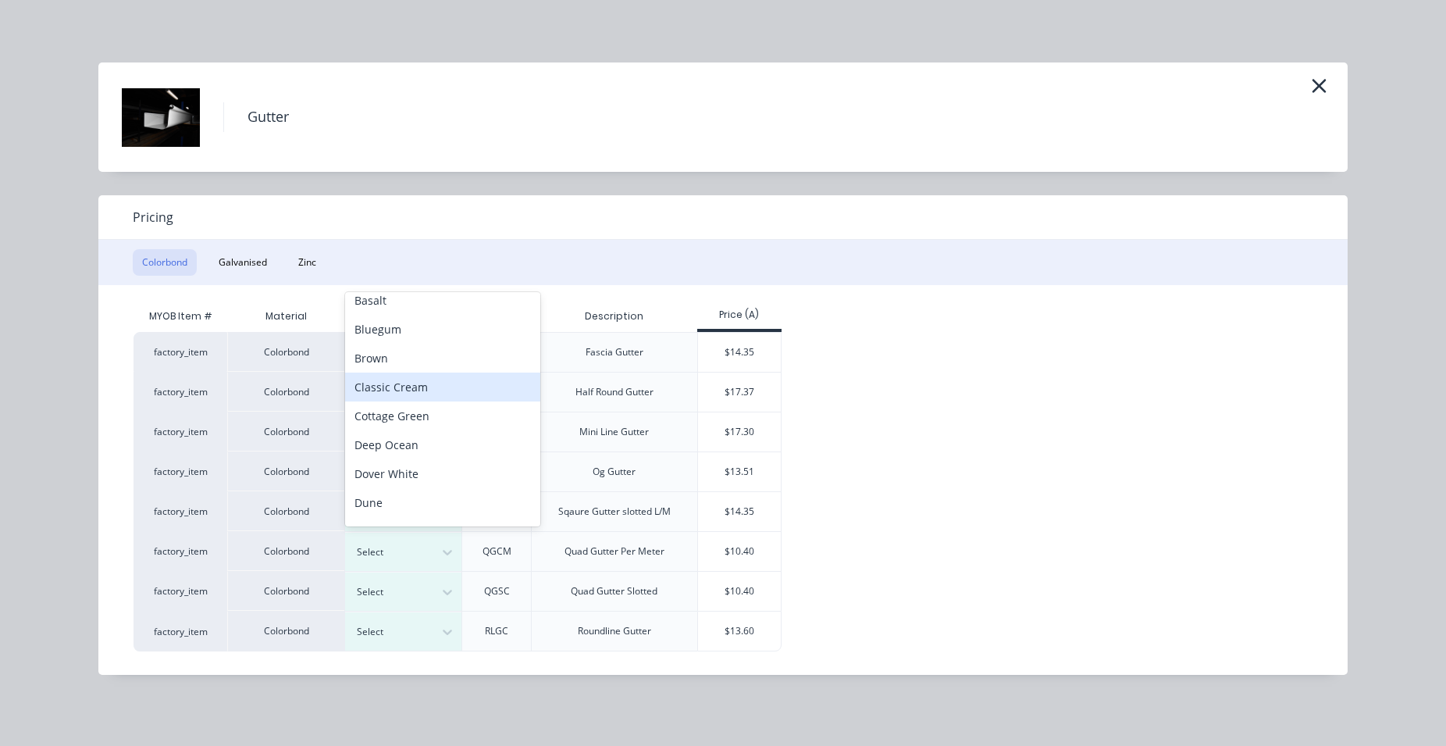
click at [432, 394] on div "Classic Cream" at bounding box center [442, 387] width 195 height 29
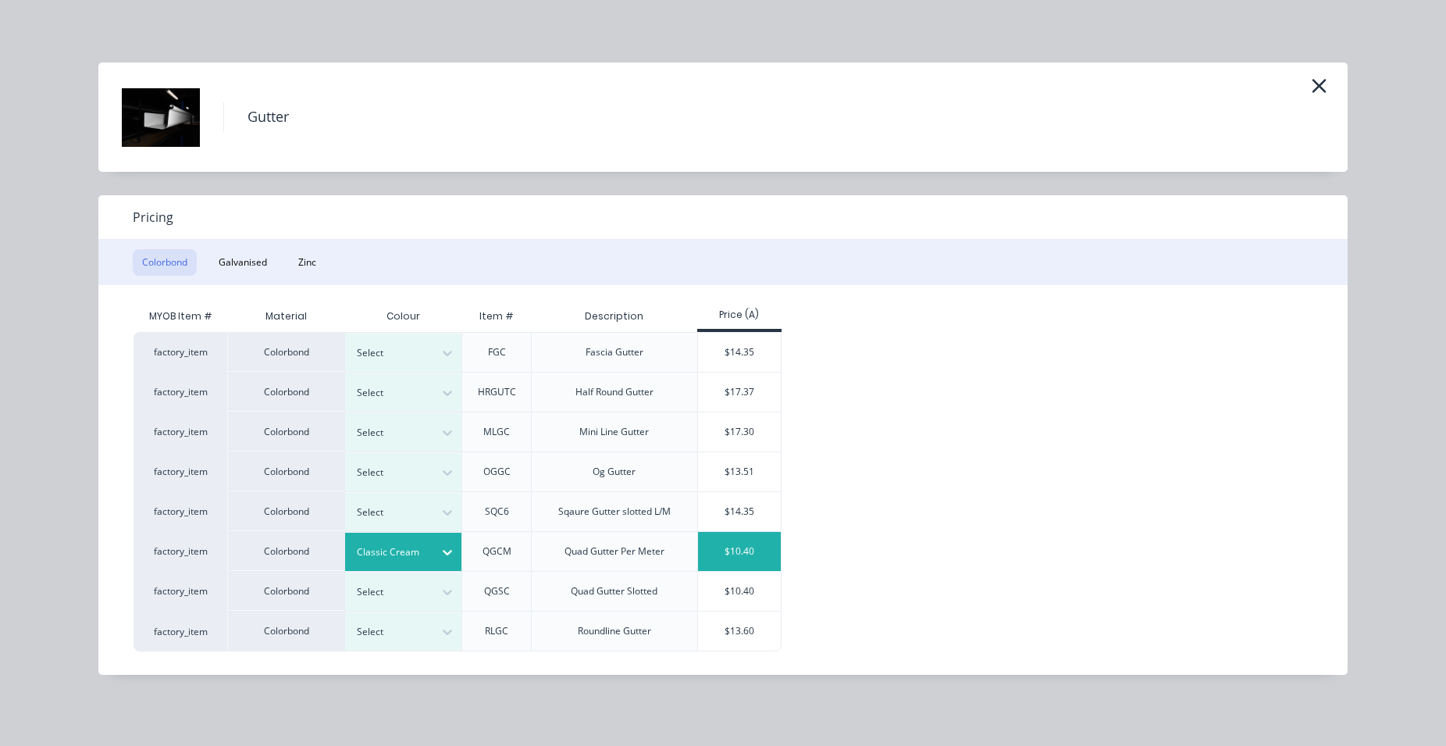
click at [752, 542] on div "$10.40" at bounding box center [740, 551] width 84 height 39
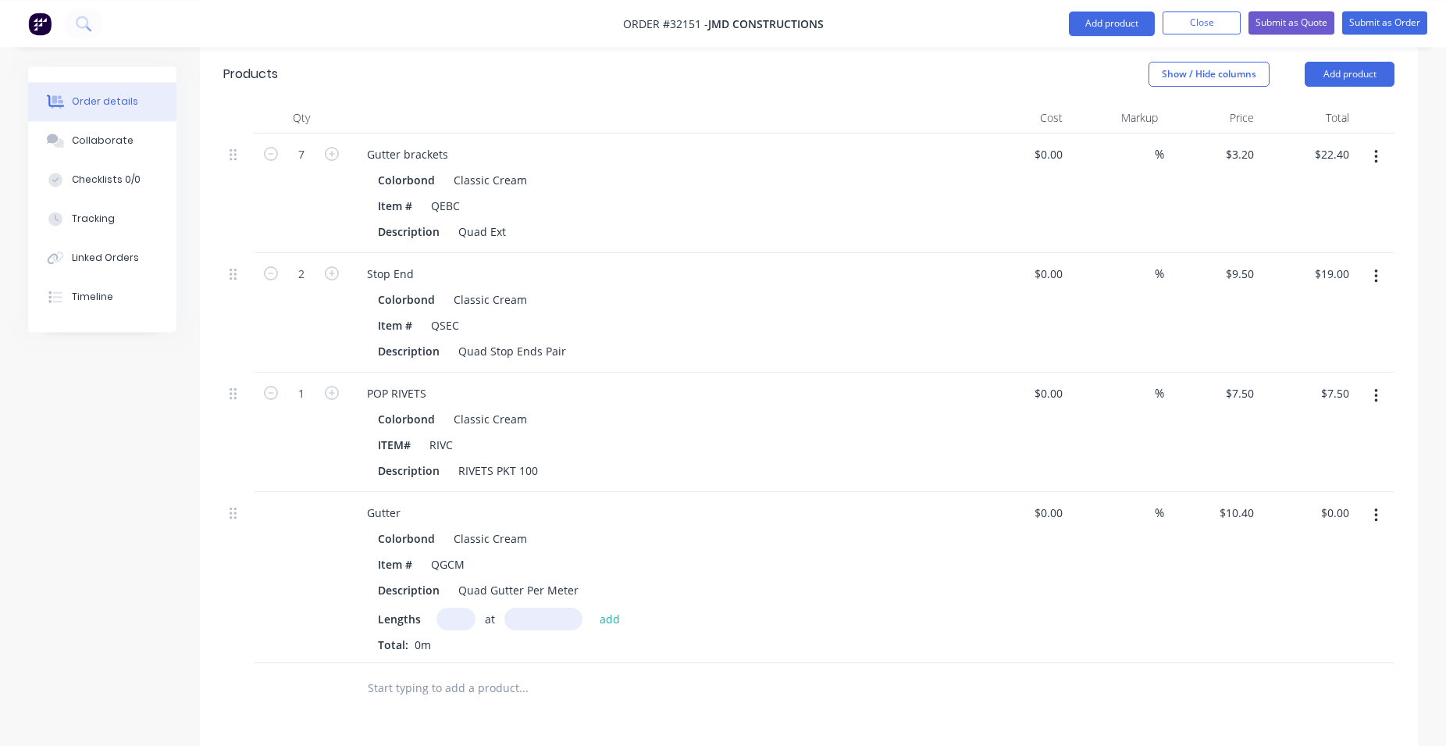
scroll to position [481, 0]
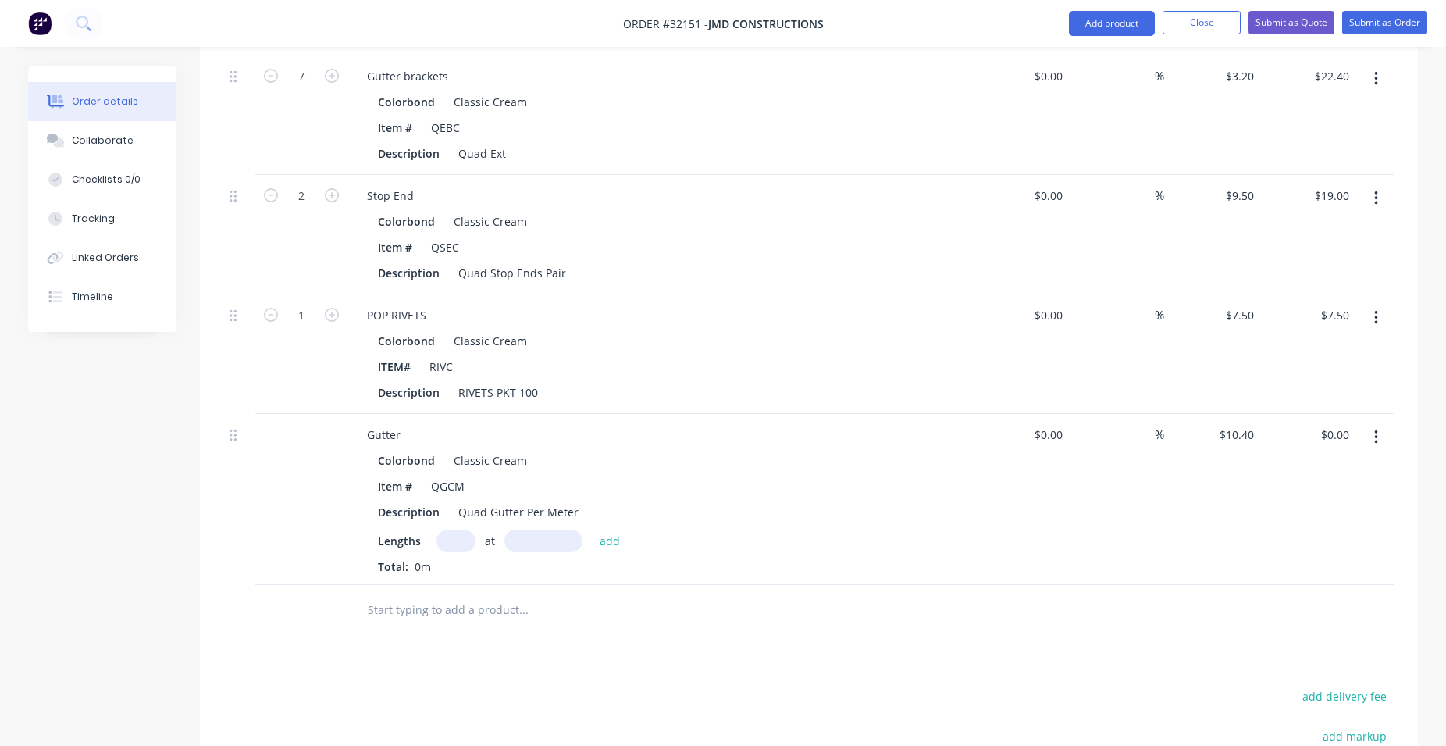
click at [458, 542] on input "text" at bounding box center [456, 541] width 39 height 23
type input "1"
type input "7000"
click at [592, 530] on button "add" at bounding box center [610, 540] width 37 height 21
type input "$72.80"
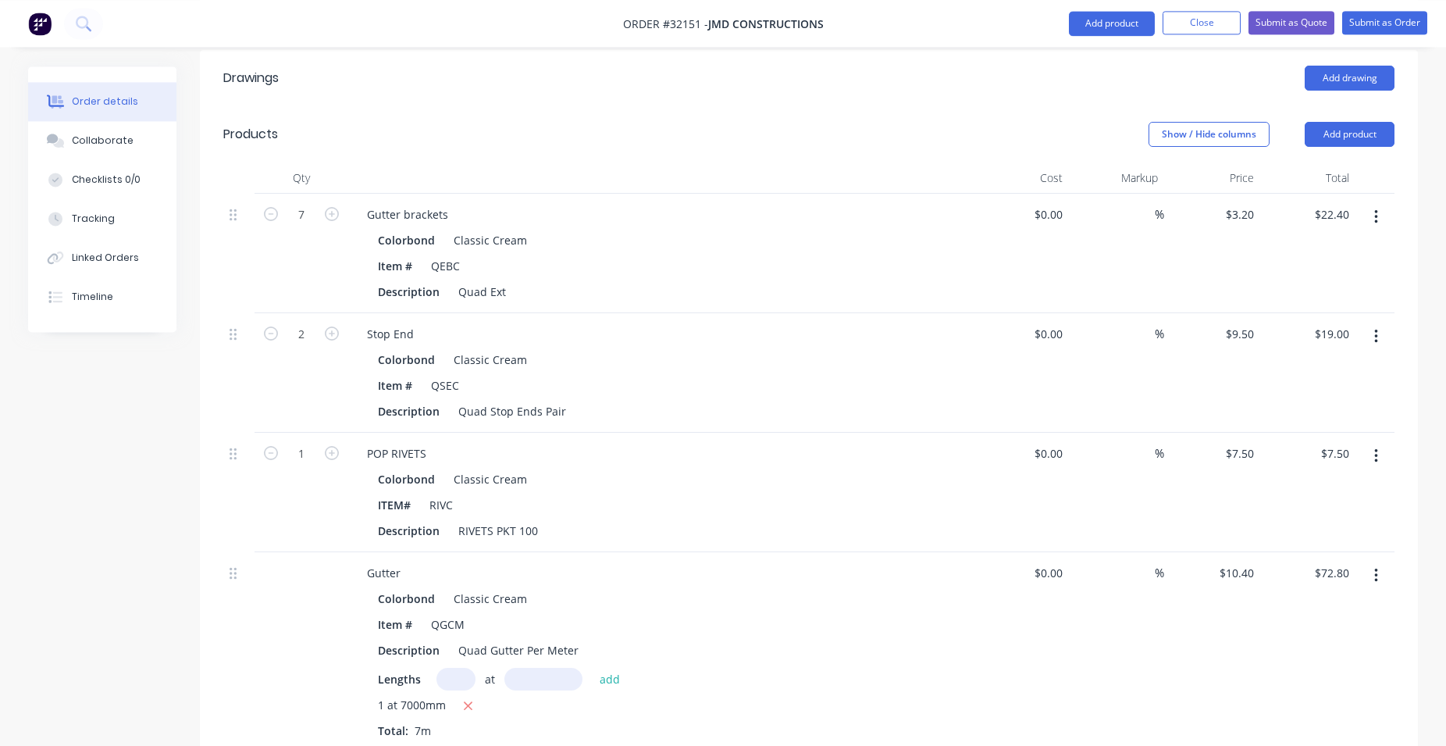
scroll to position [3, 0]
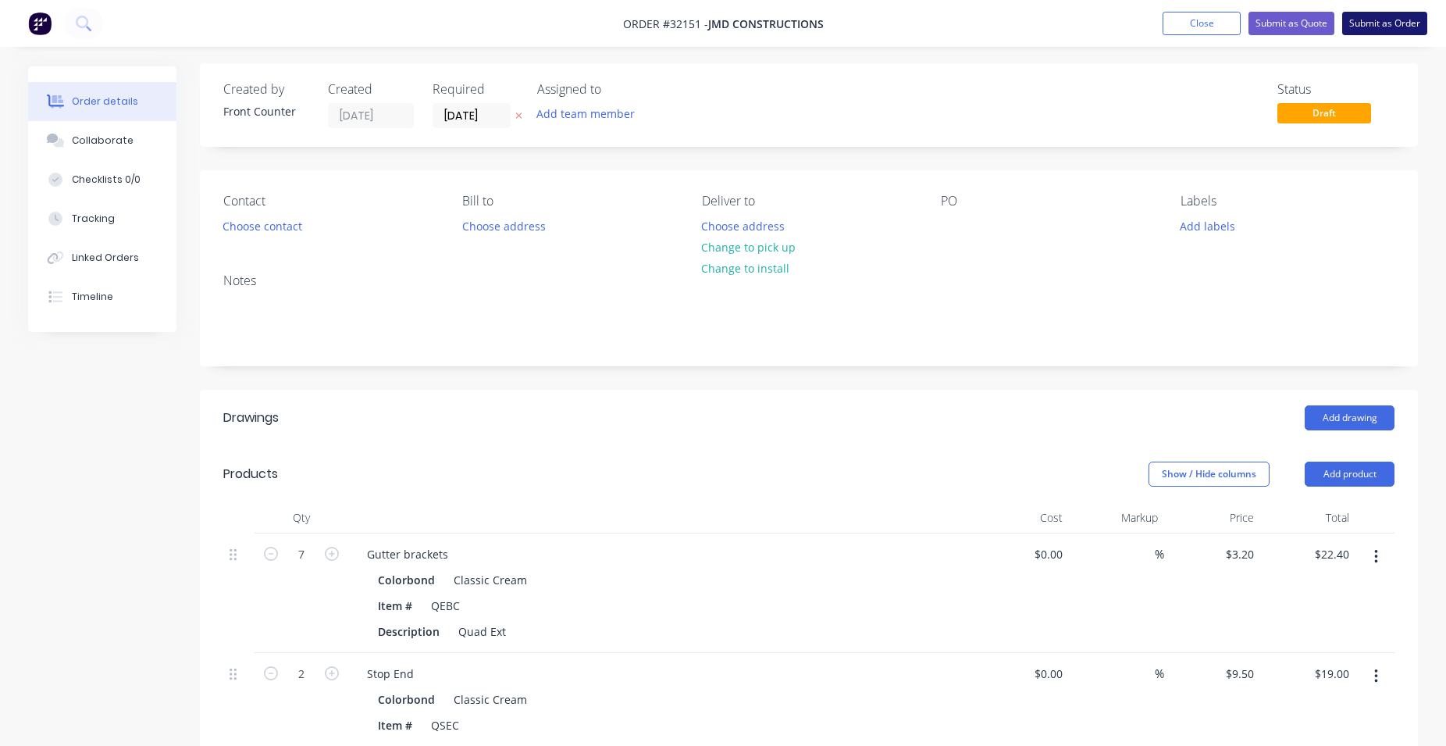
click at [1375, 23] on button "Submit as Order" at bounding box center [1385, 23] width 85 height 23
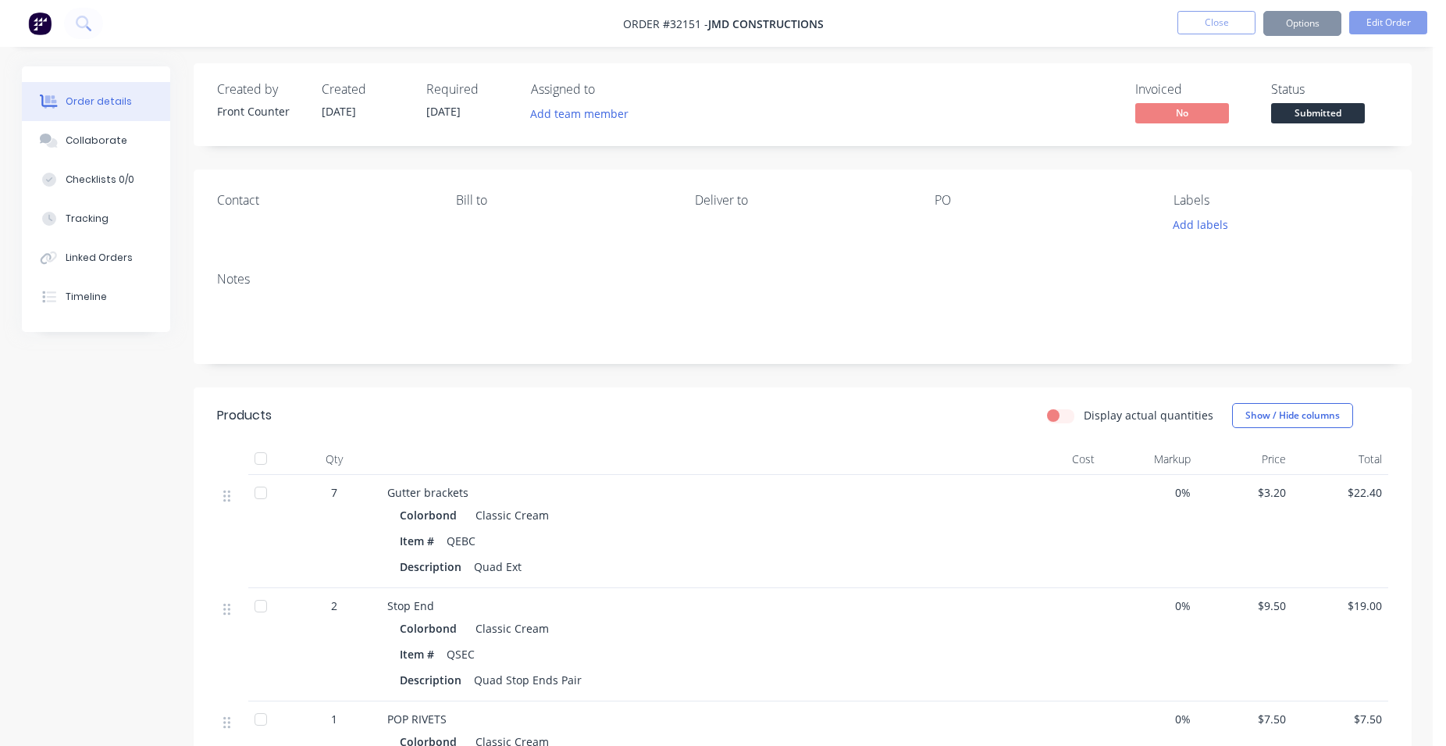
scroll to position [0, 0]
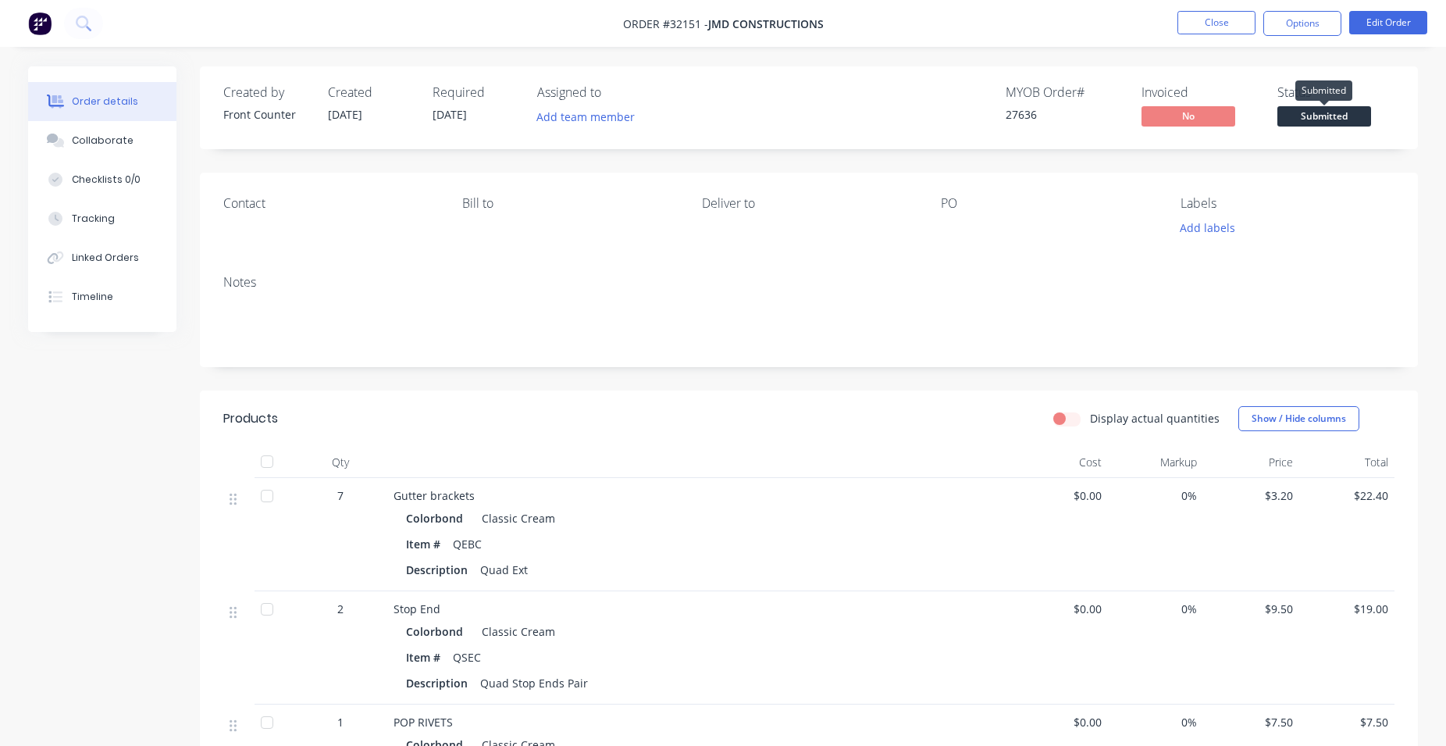
click at [1296, 112] on span "Submitted" at bounding box center [1325, 116] width 94 height 20
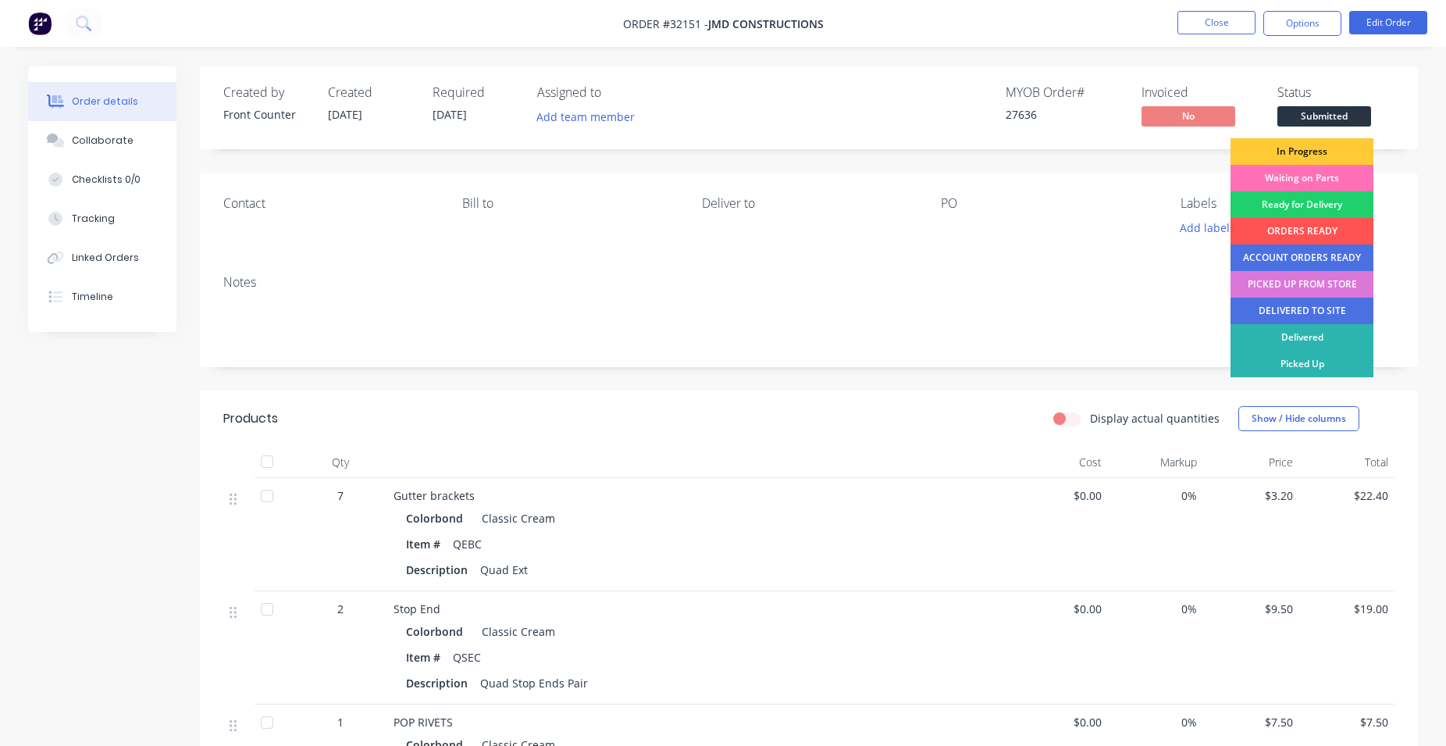
drag, startPoint x: 1295, startPoint y: 282, endPoint x: 1309, endPoint y: 234, distance: 49.7
click at [1296, 282] on div "PICKED UP FROM STORE" at bounding box center [1302, 284] width 143 height 27
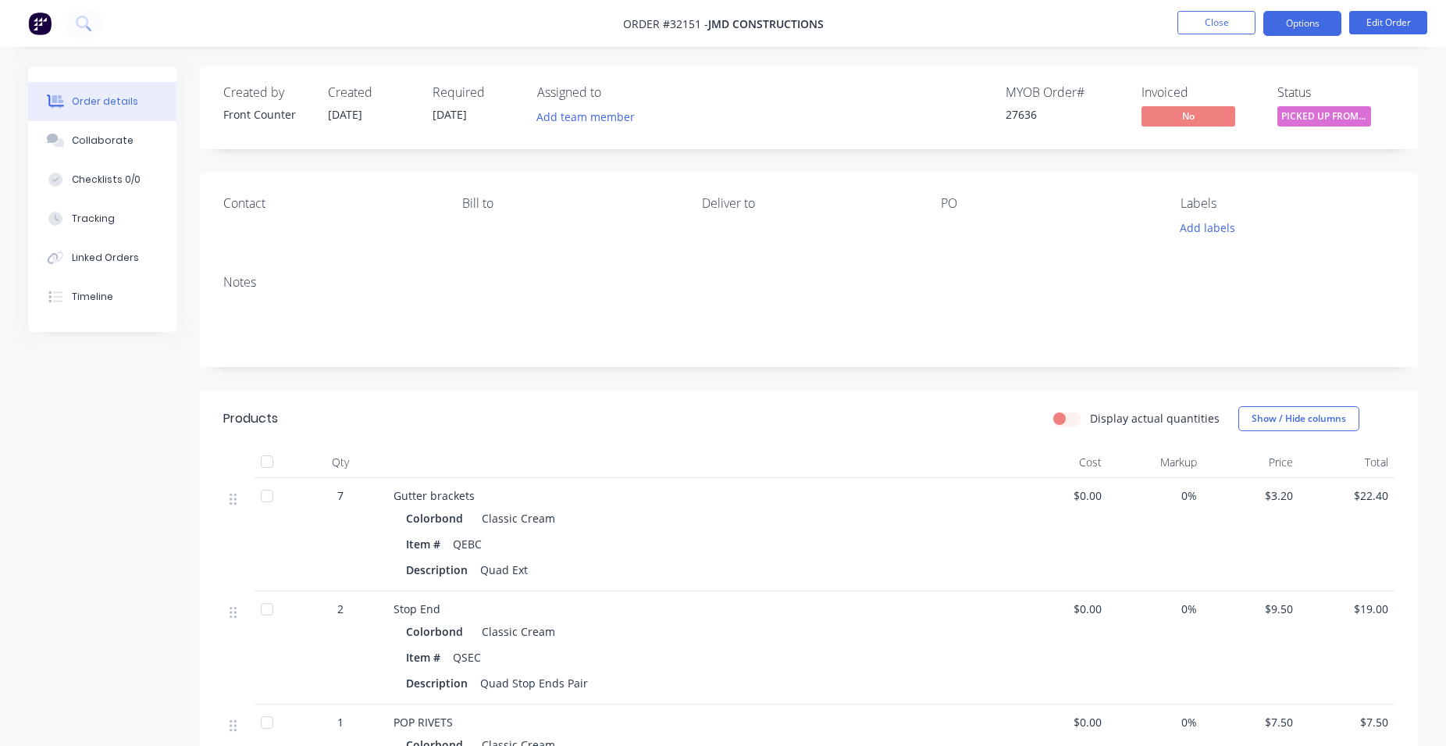
click at [1323, 14] on button "Options" at bounding box center [1303, 23] width 78 height 25
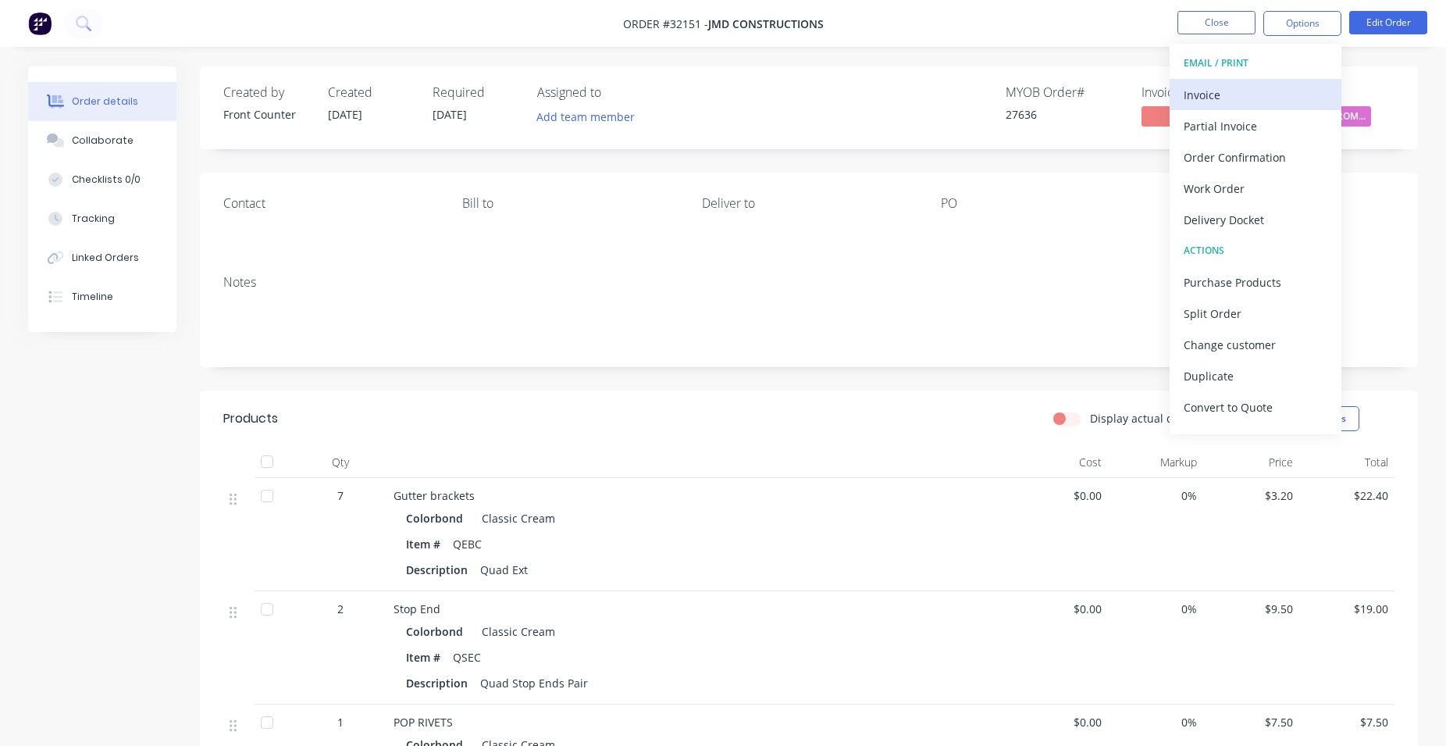
click at [1275, 87] on div "Invoice" at bounding box center [1256, 95] width 144 height 23
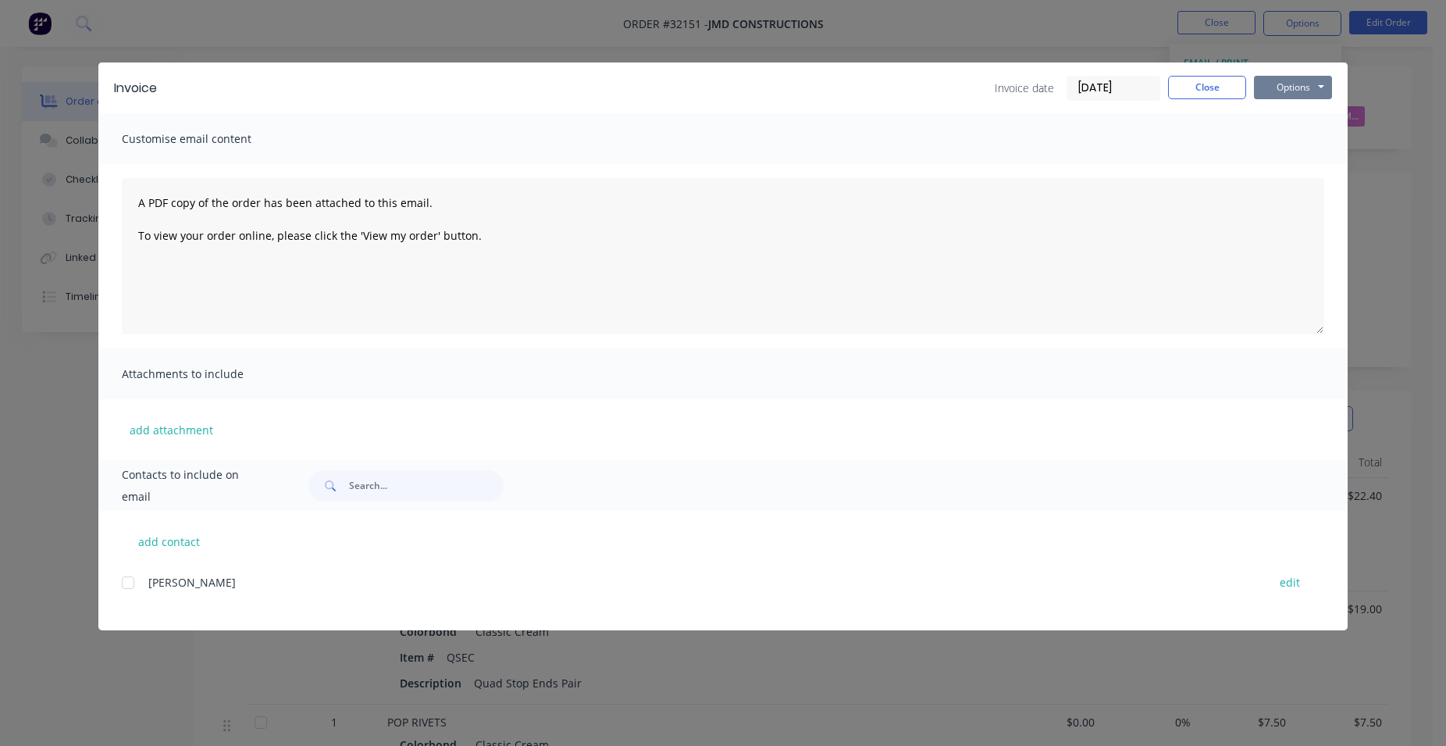
click at [1318, 91] on button "Options" at bounding box center [1293, 87] width 78 height 23
click at [1312, 144] on button "Print" at bounding box center [1304, 141] width 100 height 26
click at [1216, 80] on button "Close" at bounding box center [1207, 87] width 78 height 23
